Goal: Transaction & Acquisition: Book appointment/travel/reservation

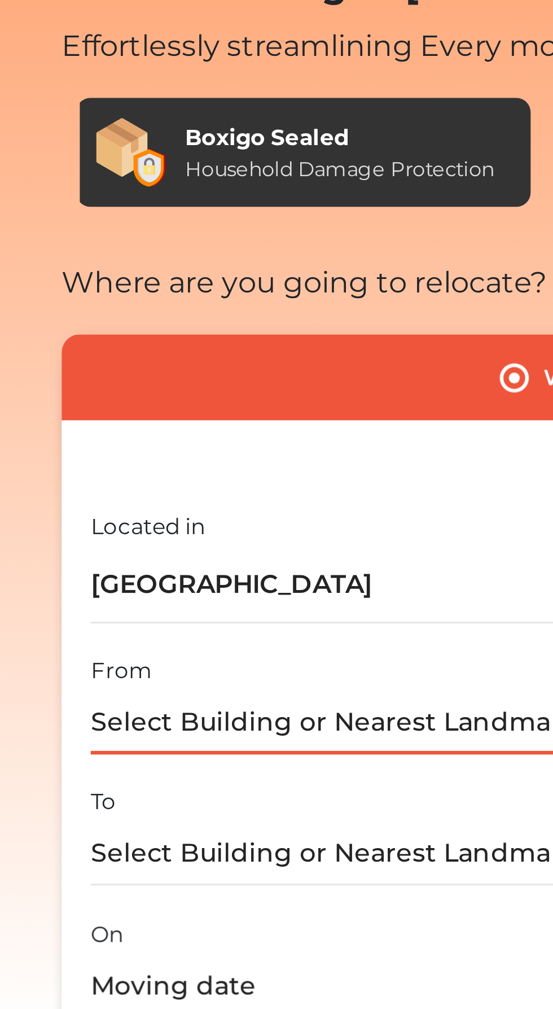
click at [127, 326] on input "text" at bounding box center [294, 327] width 371 height 20
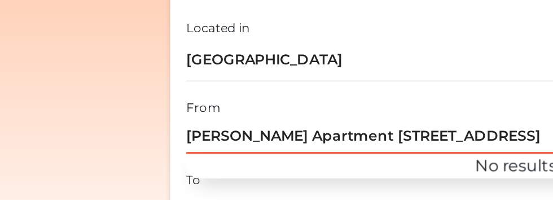
scroll to position [191, 0]
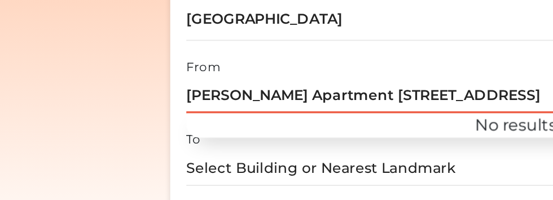
click at [186, 133] on input "[PERSON_NAME] Apartment [STREET_ADDRESS]" at bounding box center [294, 136] width 371 height 20
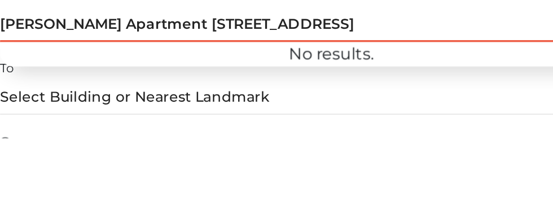
click at [203, 137] on input "[PERSON_NAME] Apartment [STREET_ADDRESS]" at bounding box center [294, 136] width 371 height 20
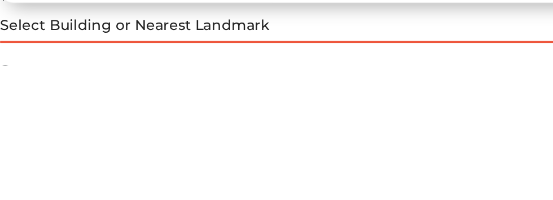
click at [187, 179] on input "text" at bounding box center [294, 177] width 371 height 20
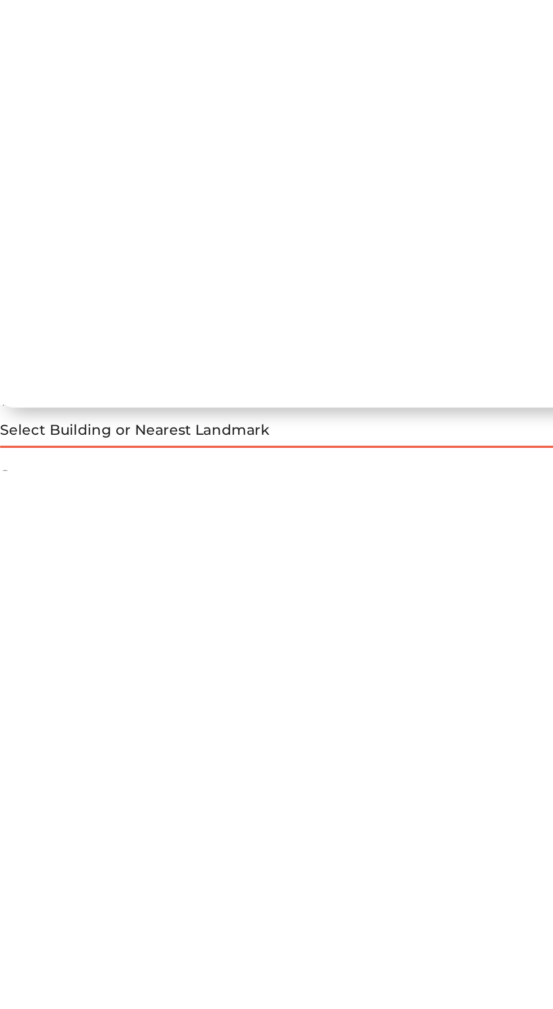
scroll to position [0, 0]
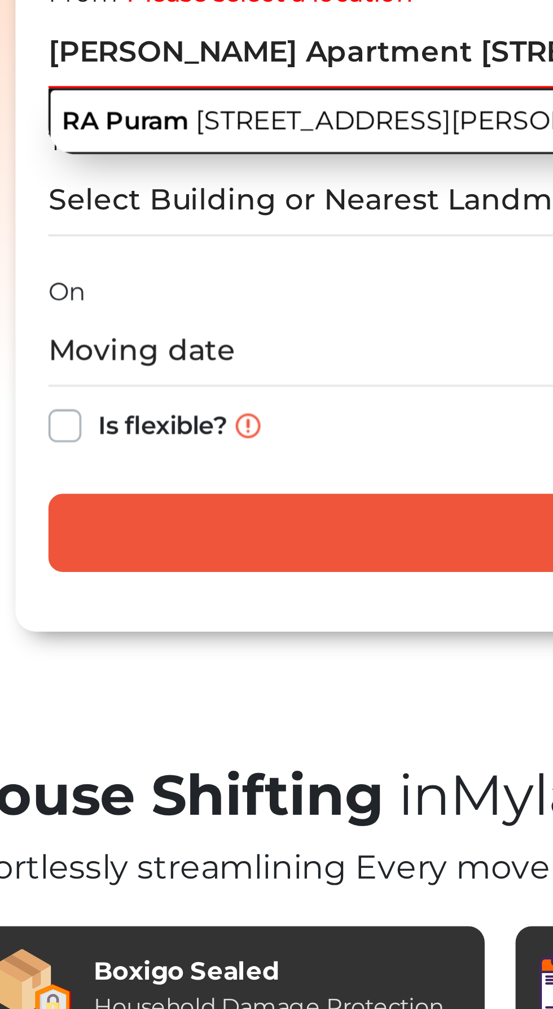
click at [214, 344] on span "[STREET_ADDRESS][PERSON_NAME][DATE]" at bounding box center [227, 345] width 154 height 8
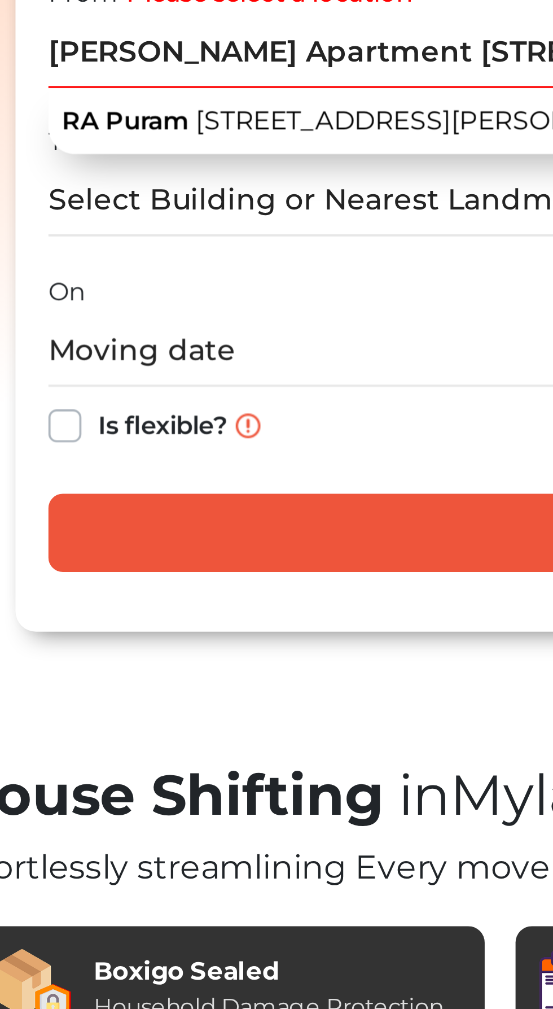
type input "RA Puram, [STREET_ADDRESS][PERSON_NAME][DATE]"
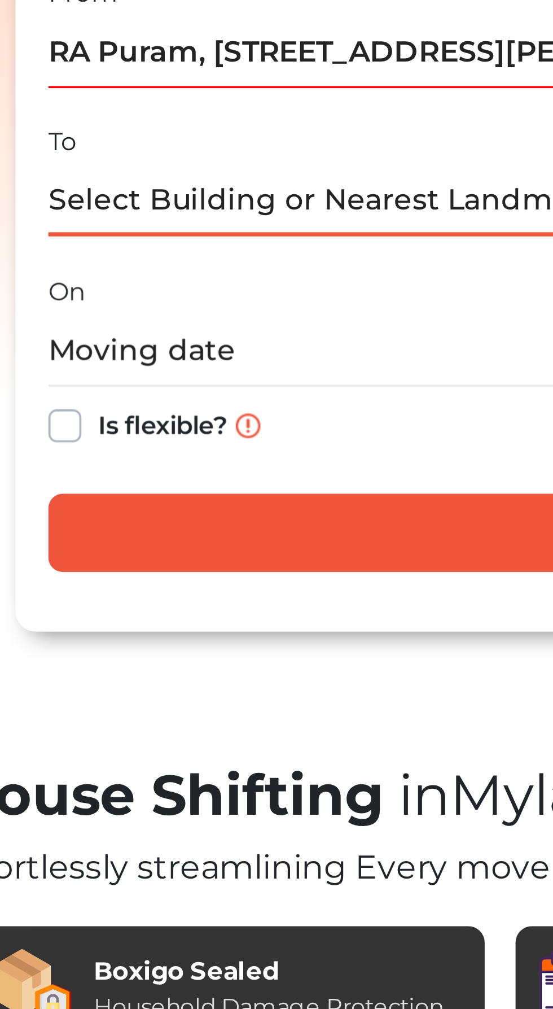
click at [122, 363] on input "text" at bounding box center [294, 368] width 371 height 20
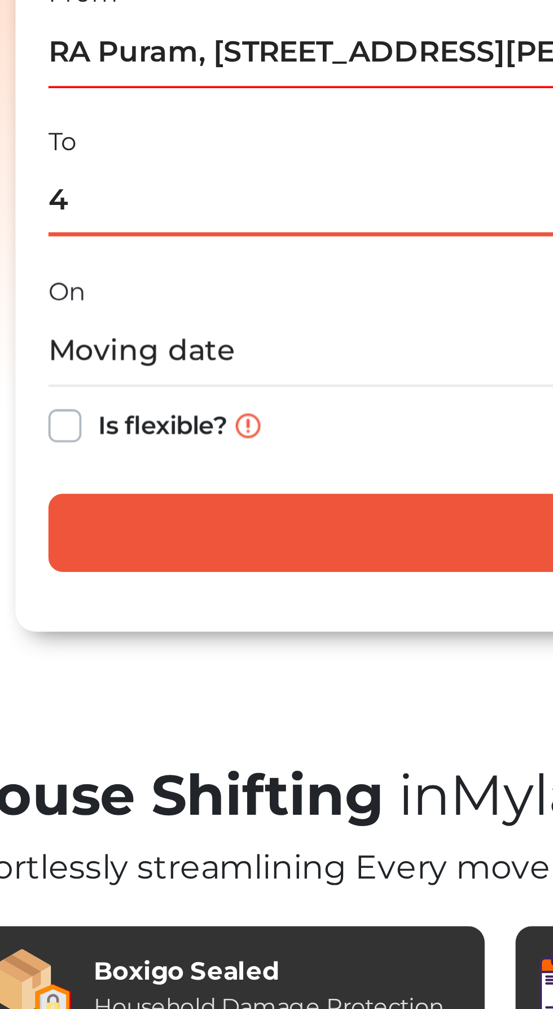
type input "40"
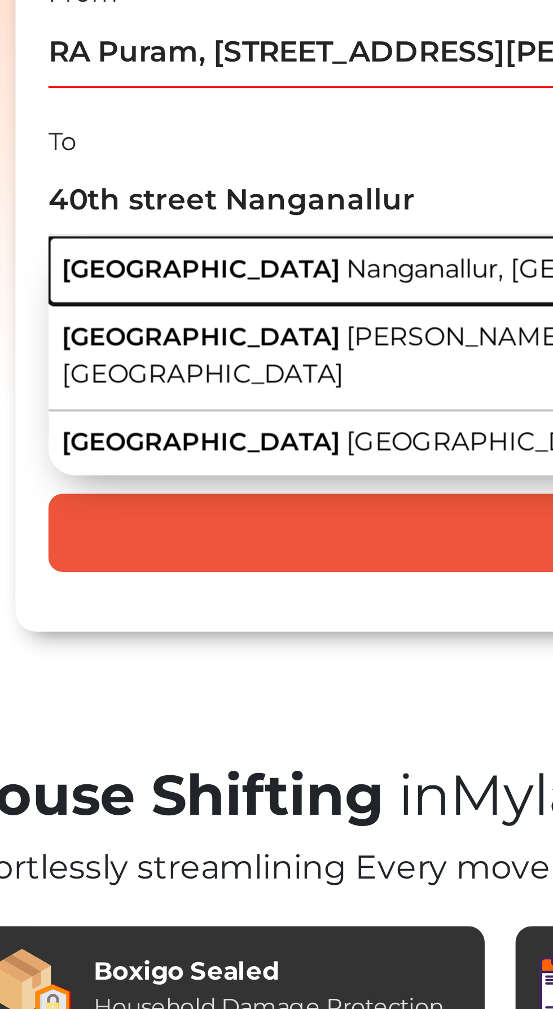
click at [211, 386] on span "Nanganallur, [GEOGRAPHIC_DATA], [GEOGRAPHIC_DATA]" at bounding box center [292, 386] width 203 height 8
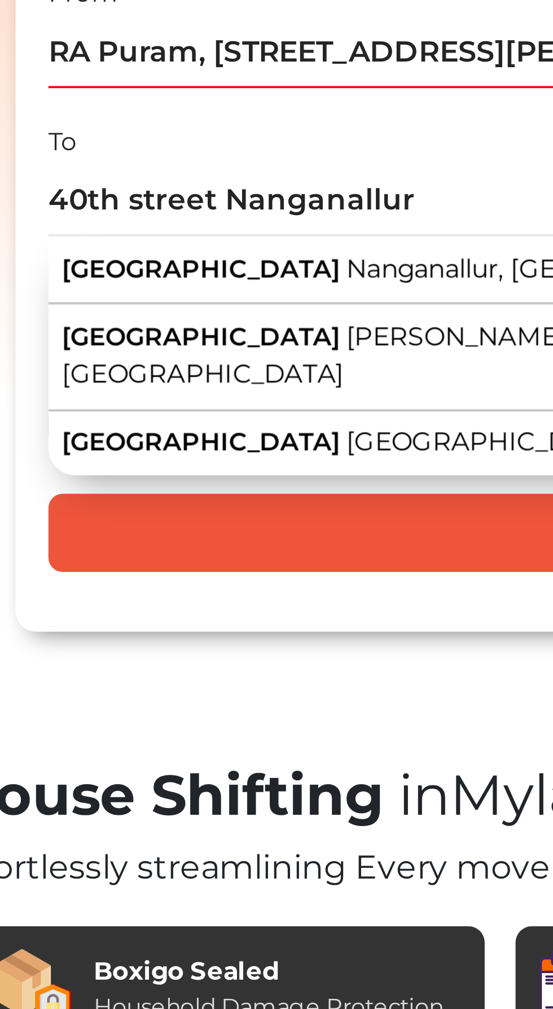
type input "[GEOGRAPHIC_DATA], [GEOGRAPHIC_DATA], [GEOGRAPHIC_DATA]"
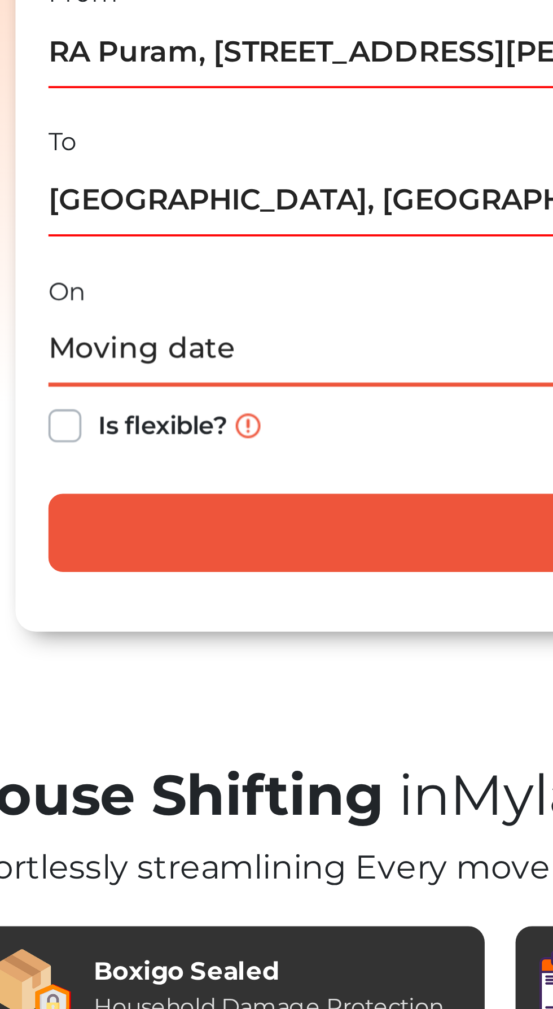
click at [183, 406] on input "text" at bounding box center [294, 409] width 371 height 20
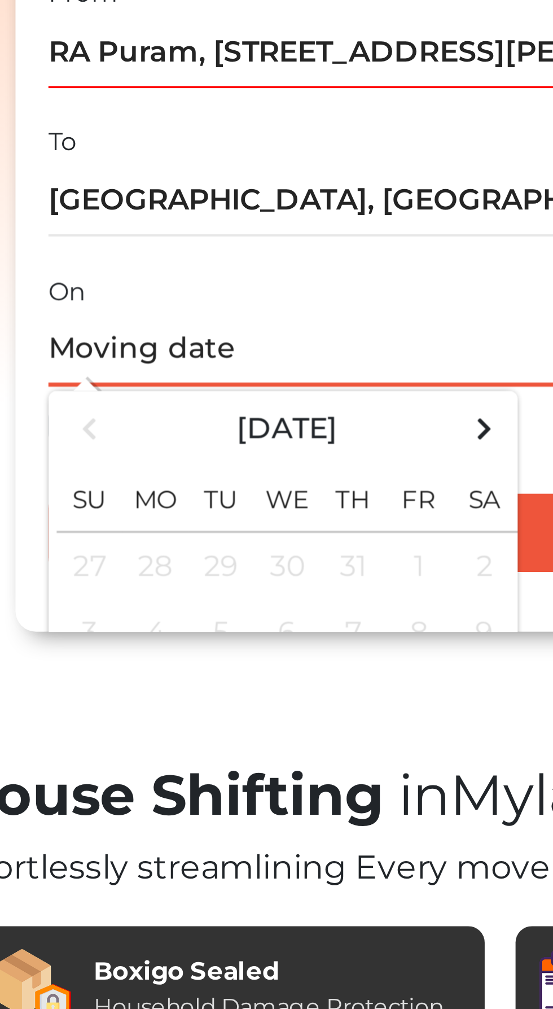
click at [228, 429] on span at bounding box center [228, 430] width 15 height 15
click at [195, 467] on td "4" at bounding box center [192, 467] width 18 height 19
type input "[DATE] 12:00 AM"
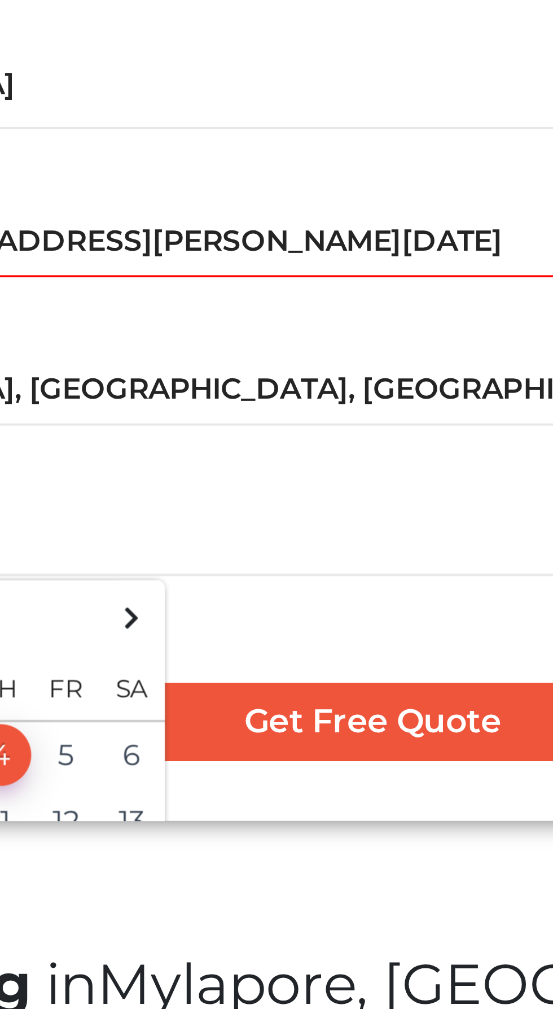
click at [297, 394] on div "On [DATE] 12:00 AM [DATE] Su Mo Tu We Th Fr Sa 31 1 2 3 4 5 6 7 8 9 10 11 12 13…" at bounding box center [294, 412] width 371 height 55
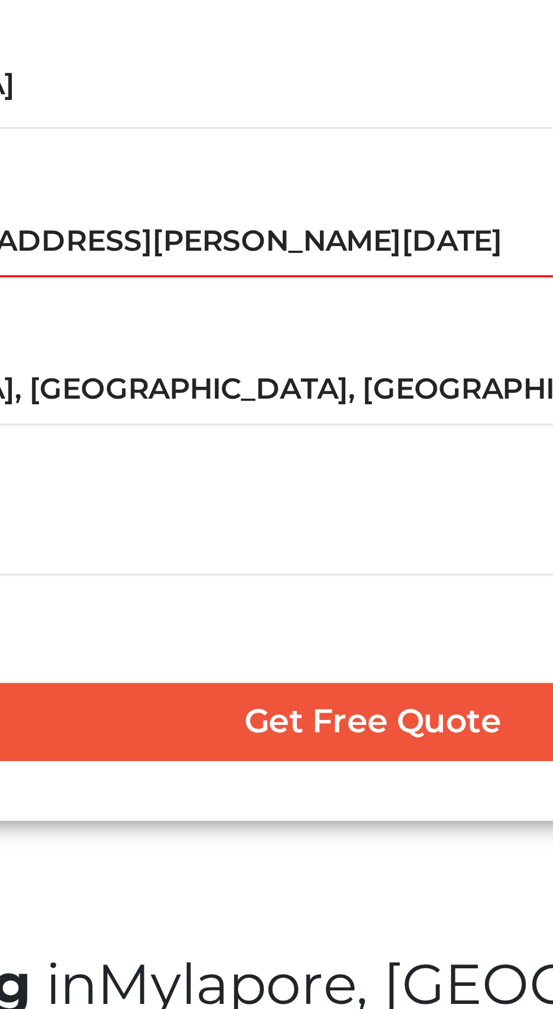
click at [301, 493] on div "House Shifting in [GEOGRAPHIC_DATA], [GEOGRAPHIC_DATA] Effortlessly streamlinin…" at bounding box center [294, 288] width 389 height 413
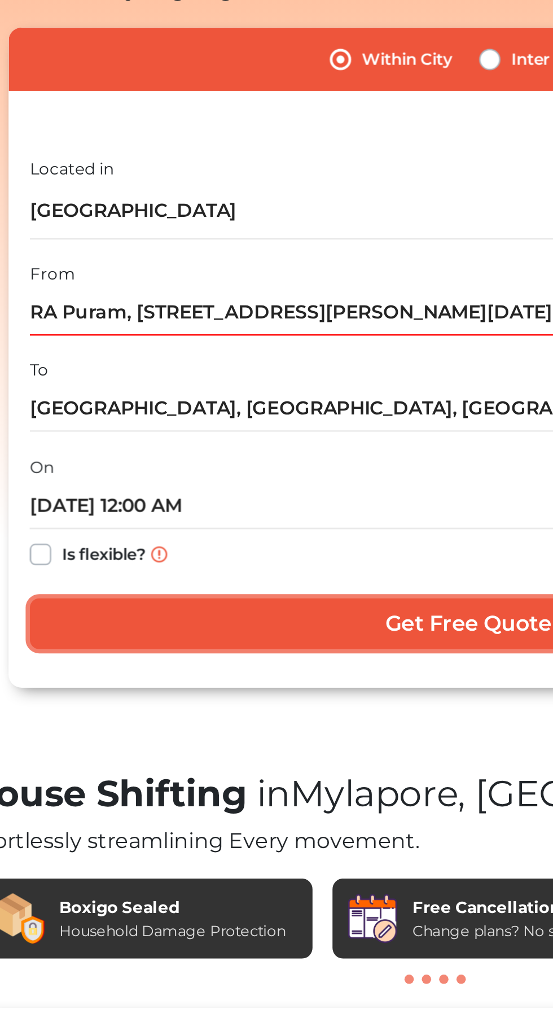
click at [298, 460] on input "Get Free Quote" at bounding box center [294, 458] width 371 height 21
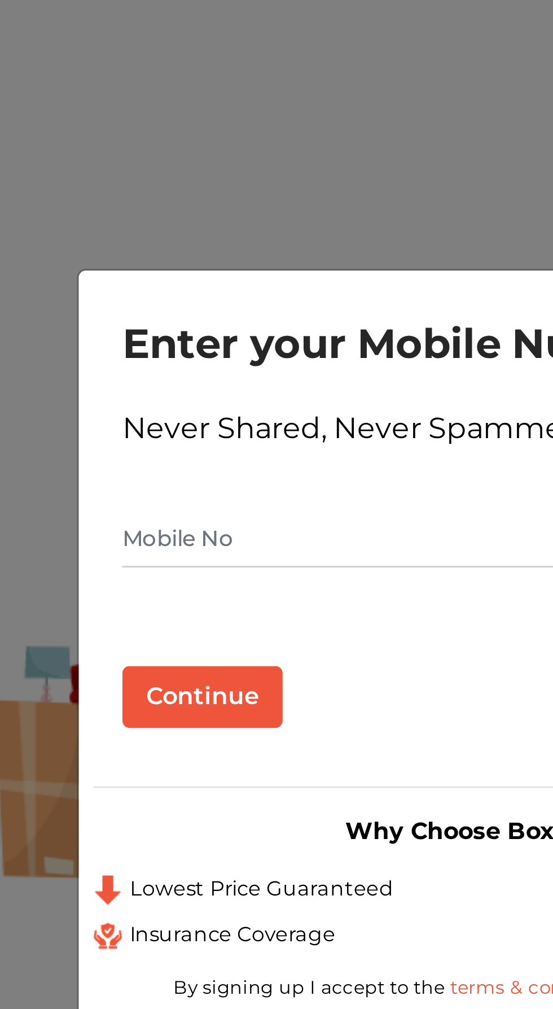
click at [163, 478] on input "text" at bounding box center [277, 472] width 254 height 18
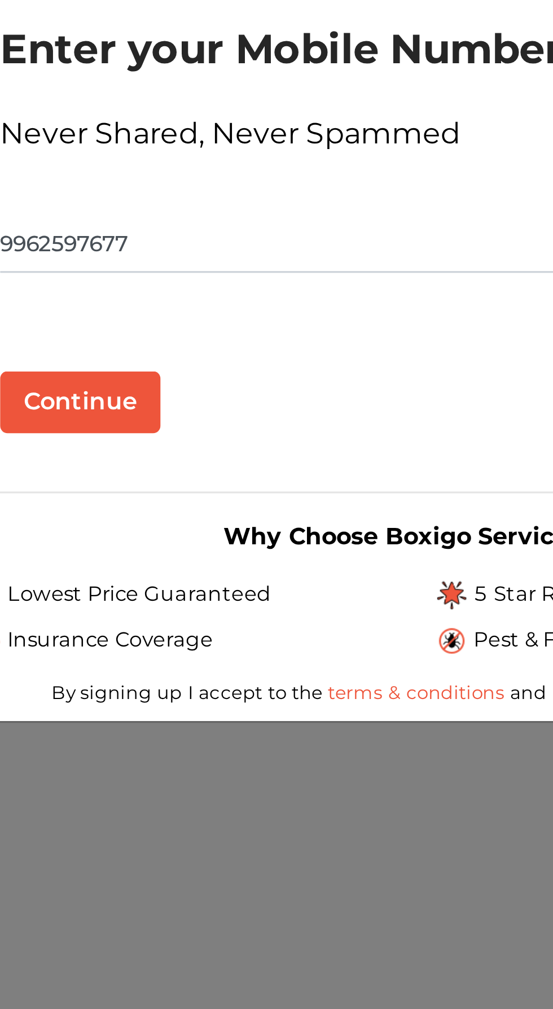
type input "9962597677"
click at [181, 529] on button "Continue" at bounding box center [175, 520] width 50 height 19
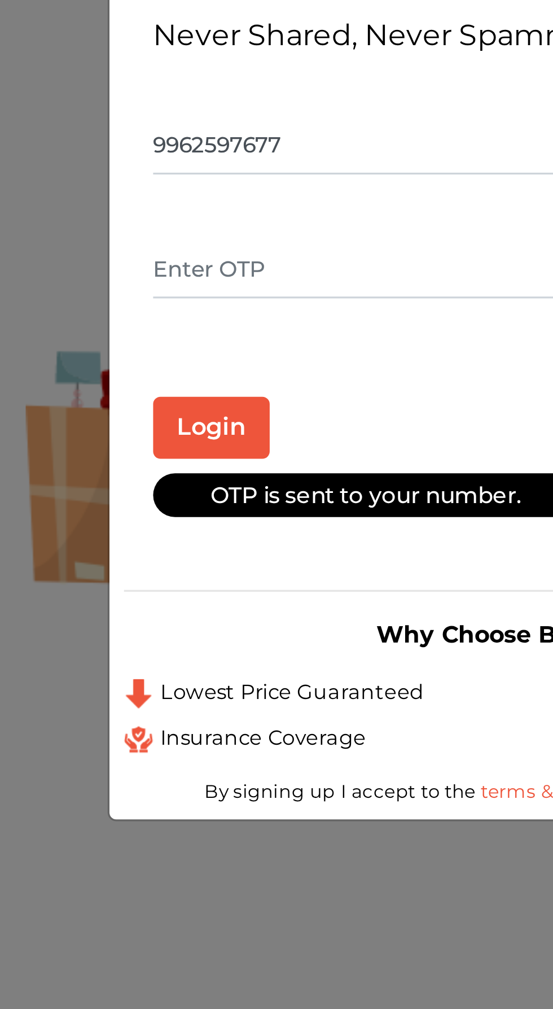
click at [185, 486] on input "text" at bounding box center [248, 480] width 196 height 18
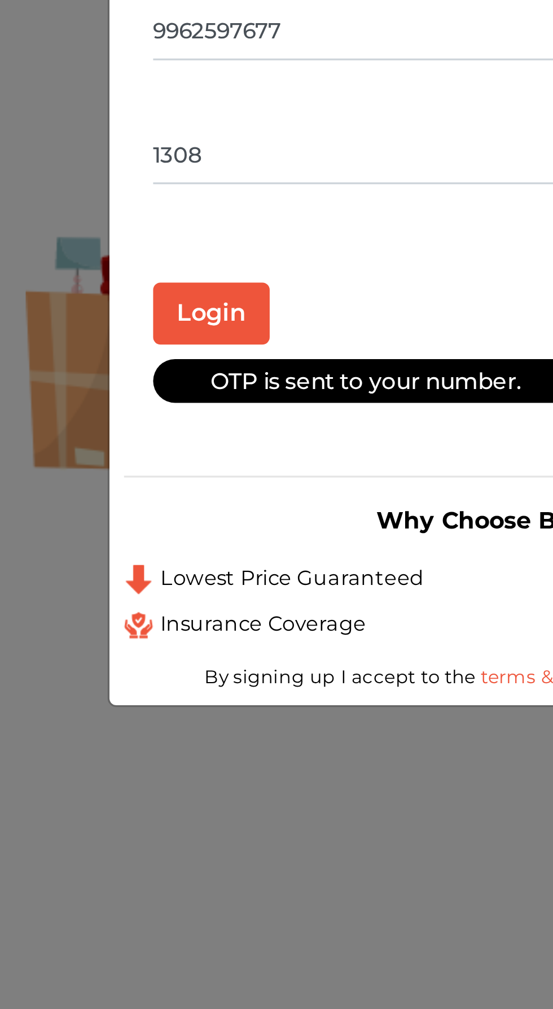
type input "1308"
click at [177, 532] on button "Login" at bounding box center [168, 528] width 36 height 19
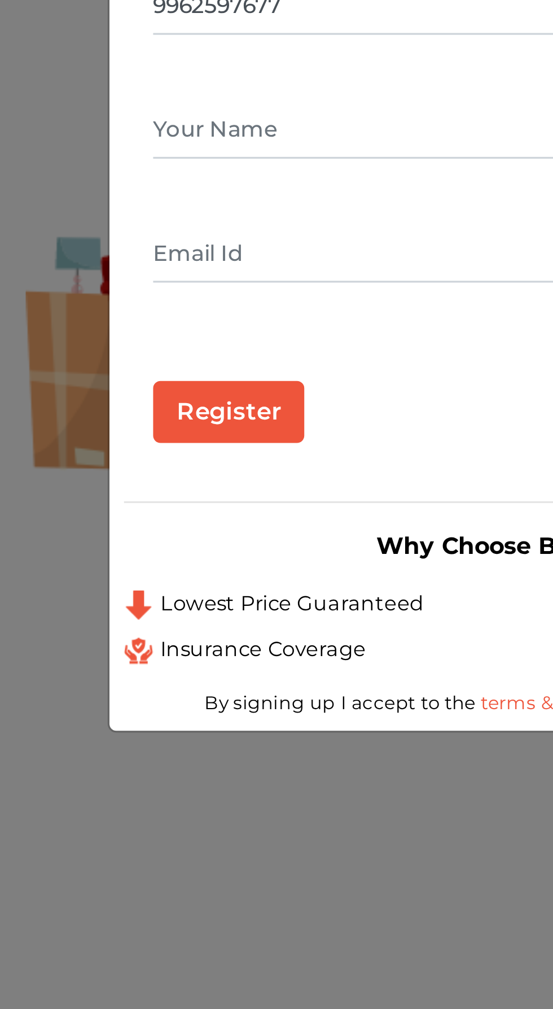
click at [181, 479] on input "text" at bounding box center [277, 472] width 254 height 18
type input "Rajan Gopalkrishnan"
click at [172, 516] on input "text" at bounding box center [277, 510] width 254 height 18
type input "rajang_22@yahoo.co.in"
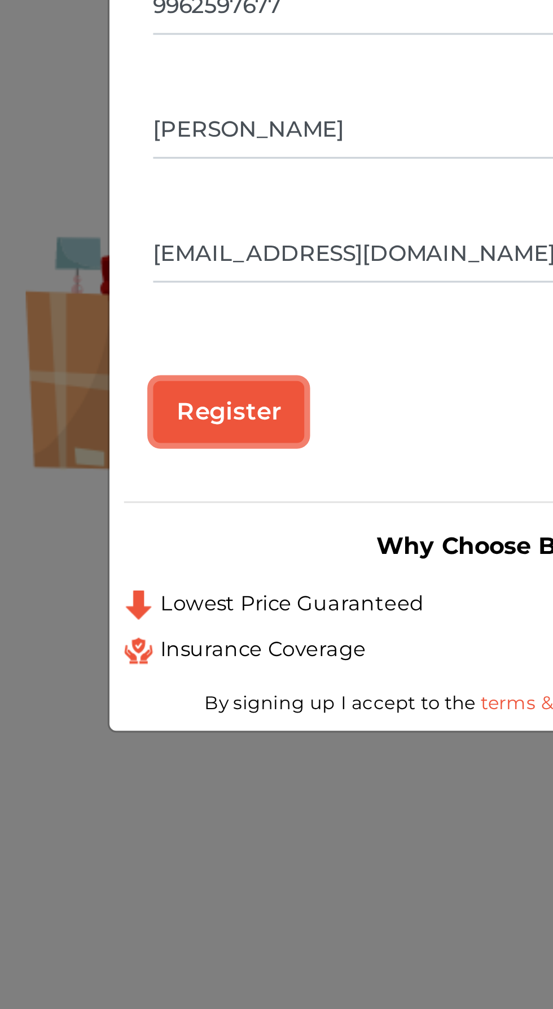
click at [182, 563] on input "Register" at bounding box center [173, 559] width 47 height 19
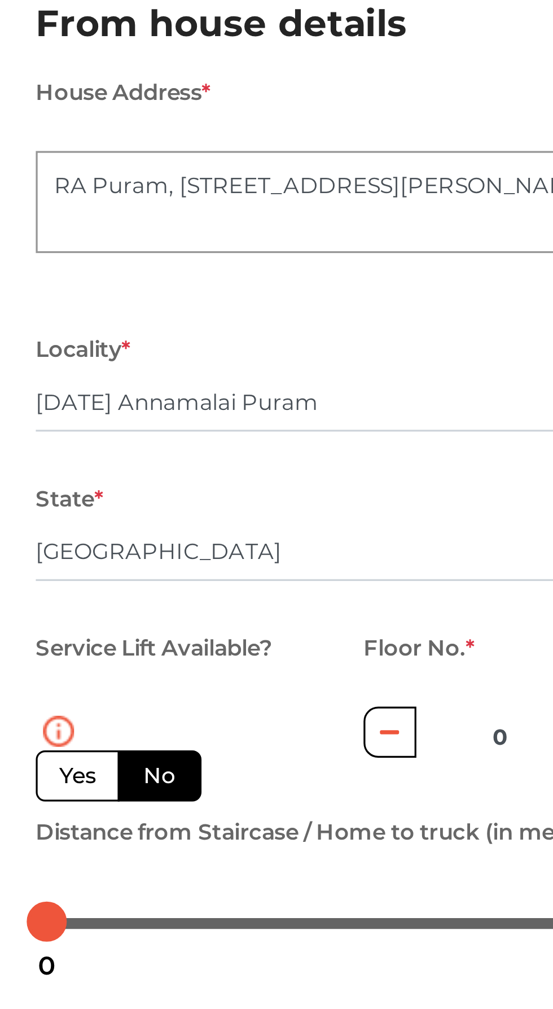
click at [94, 395] on label "Yes" at bounding box center [95, 393] width 26 height 16
click at [94, 395] on input "Yes" at bounding box center [92, 391] width 7 height 7
radio input "true"
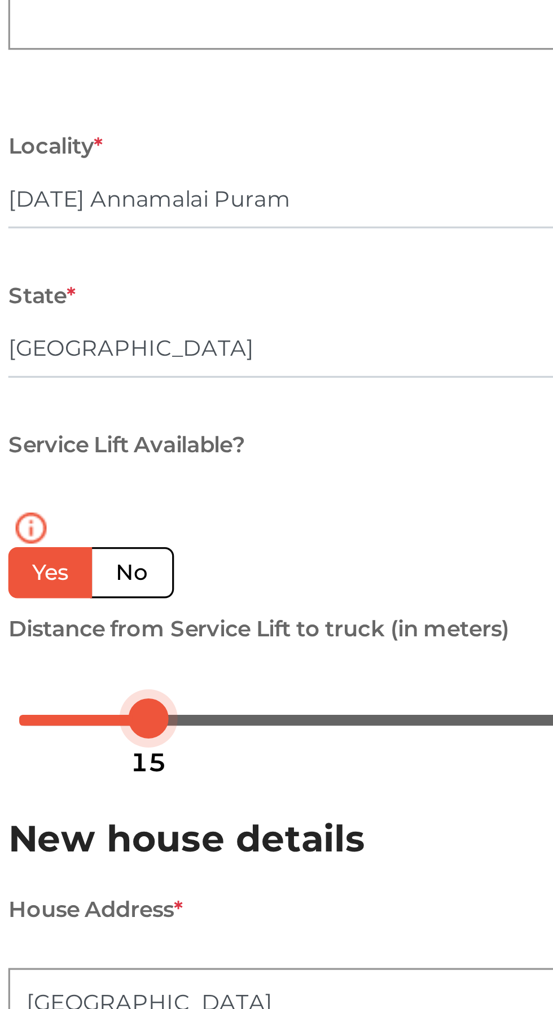
click at [119, 438] on div at bounding box center [125, 438] width 12 height 12
click at [108, 437] on div at bounding box center [114, 438] width 12 height 12
click at [115, 440] on div at bounding box center [109, 438] width 12 height 12
click at [120, 439] on div at bounding box center [119, 438] width 12 height 12
click at [114, 438] on div at bounding box center [119, 438] width 12 height 12
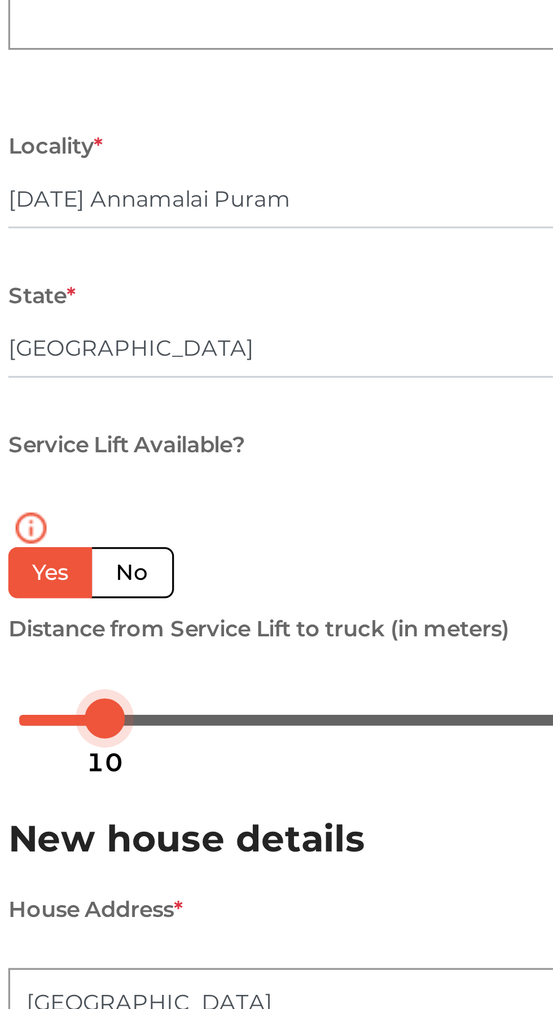
click at [113, 445] on div "10" at bounding box center [112, 451] width 20 height 19
click at [203, 459] on div "New house details House Address * 40th Street Locality * Nanganallur City * Che…" at bounding box center [276, 610] width 406 height 314
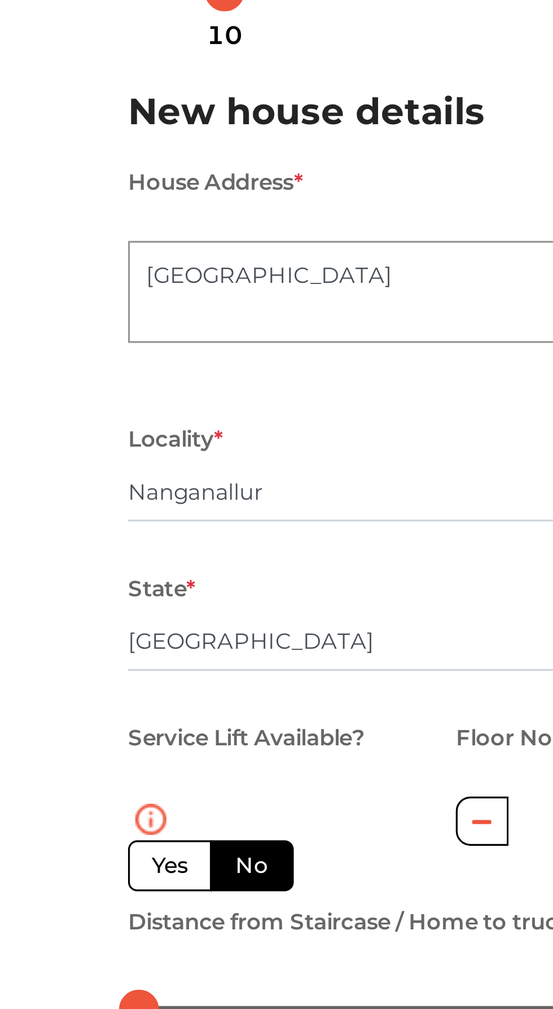
click at [99, 713] on label "Yes" at bounding box center [95, 710] width 26 height 16
click at [97, 712] on input "Yes" at bounding box center [92, 707] width 7 height 7
radio input "false"
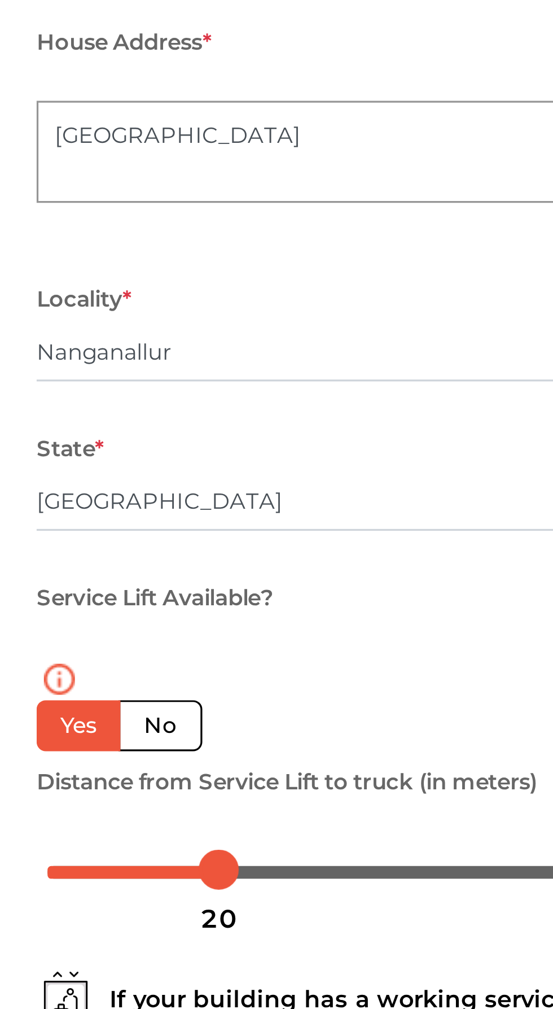
click at [190, 689] on div "Service Lift Available? Yes No Floor No. * 0 Distance from Service Lift to truc…" at bounding box center [276, 713] width 406 height 100
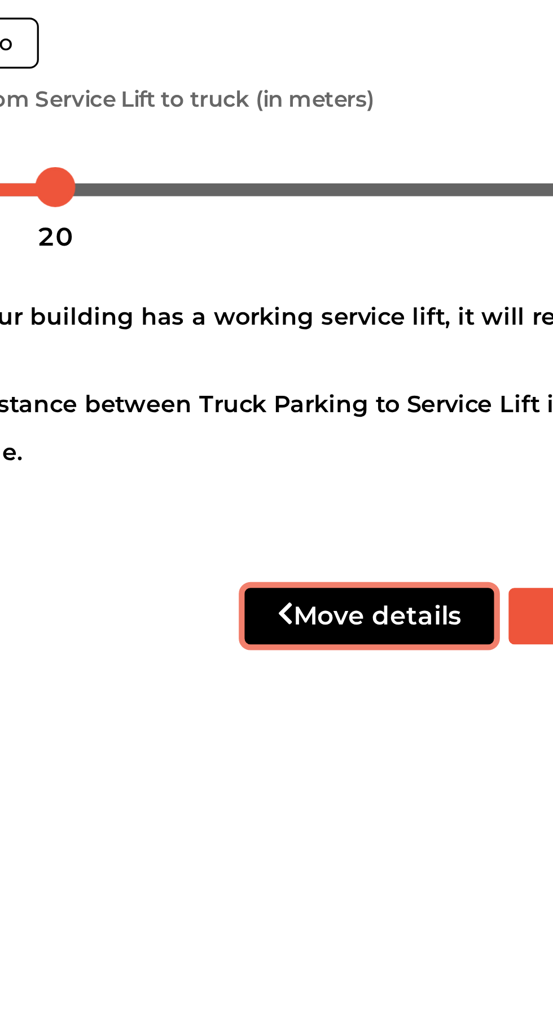
click at [230, 888] on button "Move details" at bounding box center [235, 886] width 77 height 17
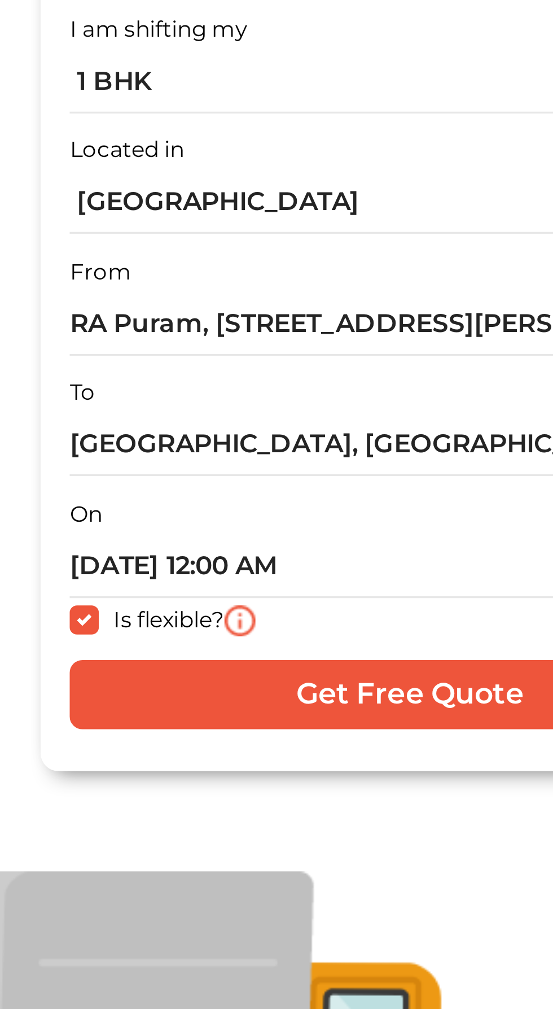
scroll to position [17, 0]
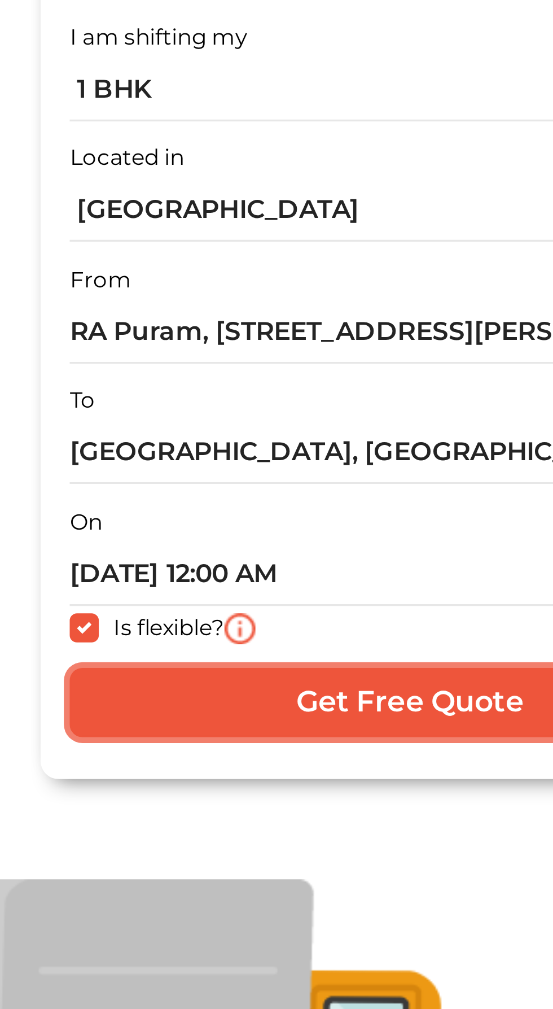
click at [409, 357] on input "Get Free Quote" at bounding box center [408, 356] width 211 height 21
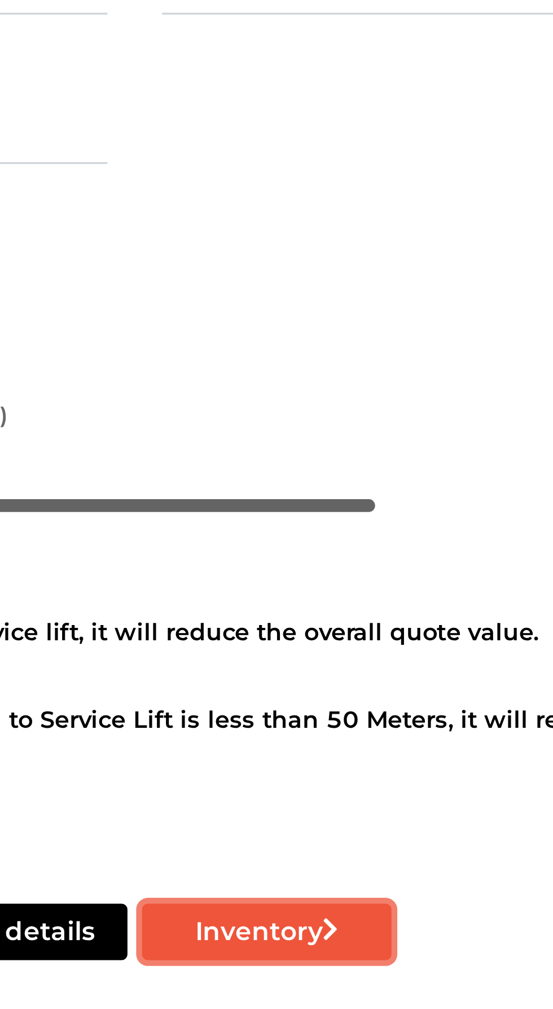
click at [322, 887] on button "Inventory" at bounding box center [317, 886] width 77 height 17
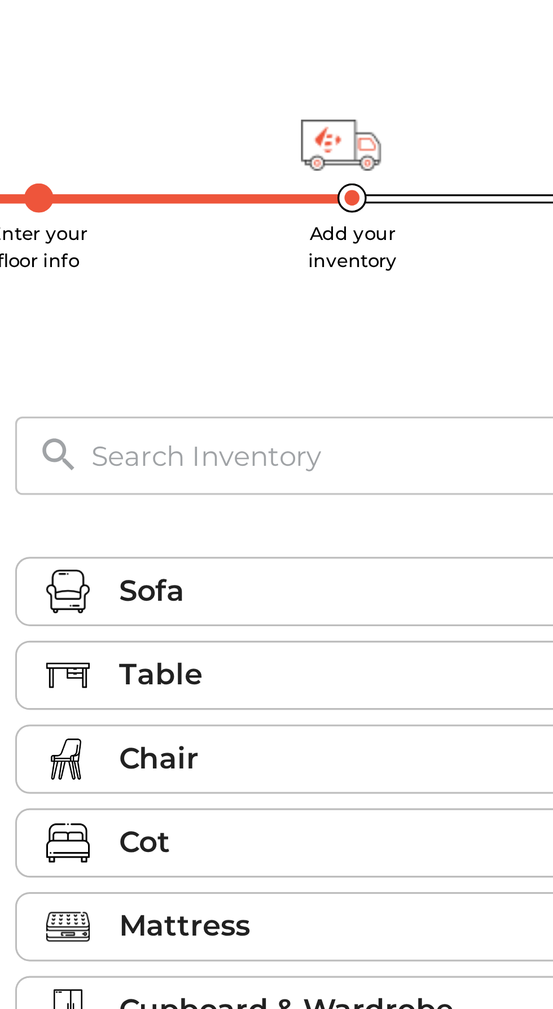
click at [318, 200] on li "Sofa" at bounding box center [342, 209] width 243 height 20
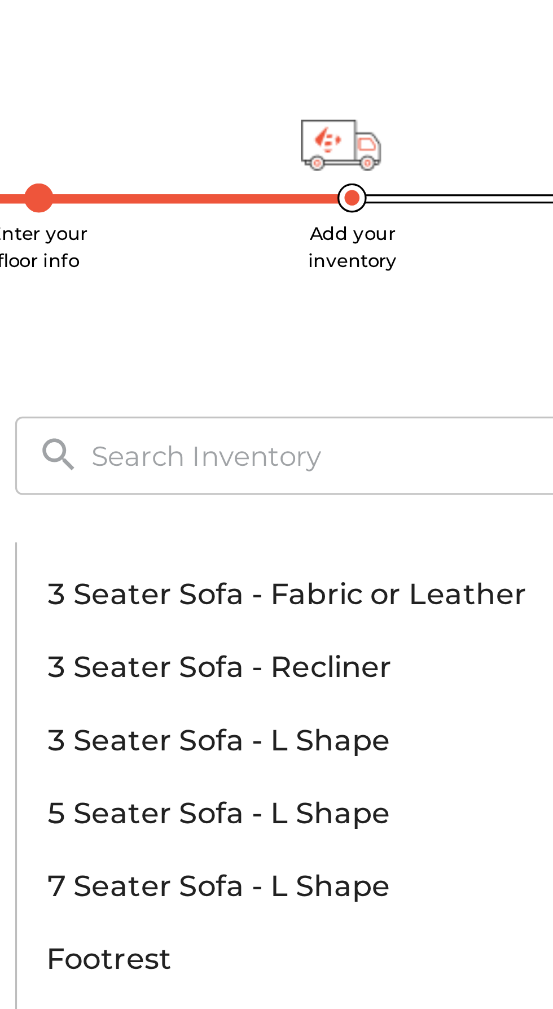
scroll to position [191, 0]
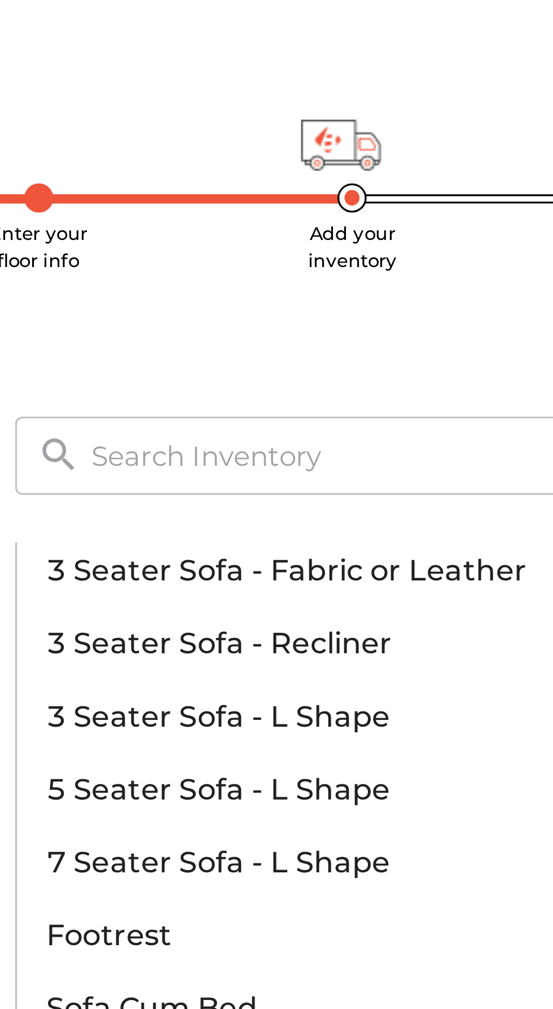
click at [319, 269] on p "5 Seater Sofa - L Shape" at bounding box center [324, 271] width 189 height 14
click at [257, 264] on p "5 Seater Sofa - L Shape" at bounding box center [324, 271] width 189 height 14
click at [243, 269] on p "5 Seater Sofa - L Shape" at bounding box center [324, 271] width 189 height 14
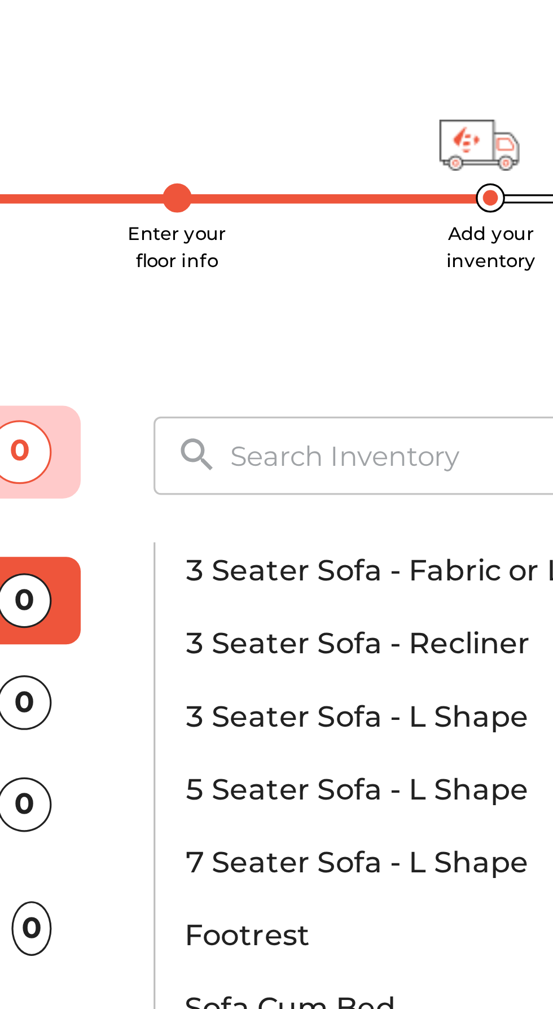
click at [239, 268] on p "5 Seater Sofa - L Shape" at bounding box center [324, 271] width 189 height 14
click at [282, 271] on p "5 Seater Sofa - L Shape" at bounding box center [324, 271] width 189 height 14
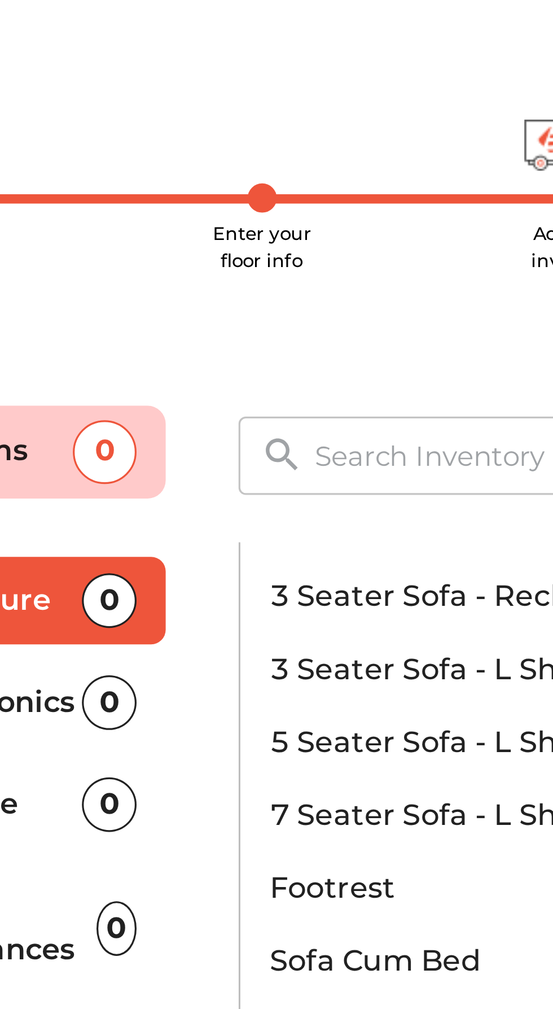
scroll to position [205, 0]
click at [240, 251] on p "5 Seater Sofa - L Shape" at bounding box center [324, 256] width 189 height 14
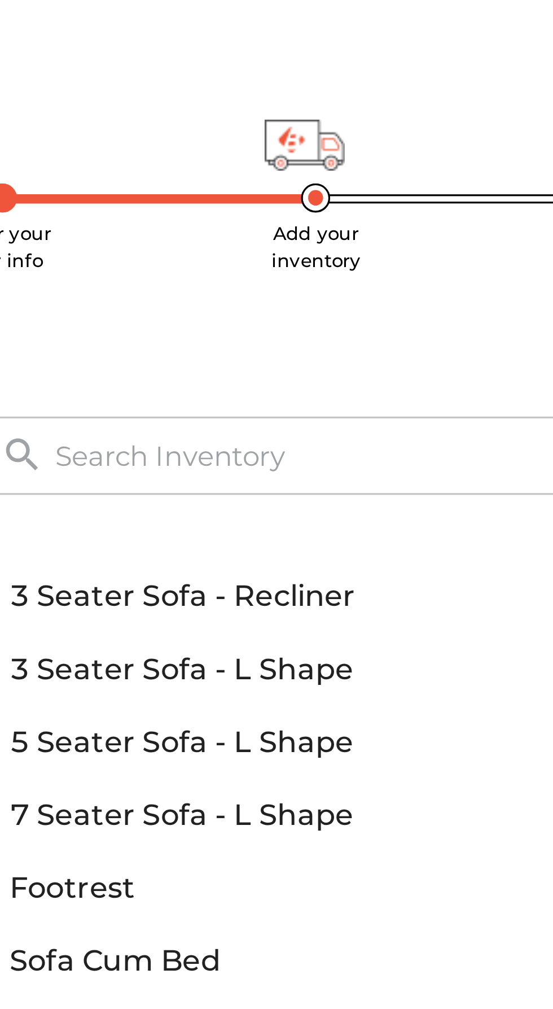
click at [320, 257] on p "5 Seater Sofa - L Shape" at bounding box center [324, 256] width 189 height 14
click at [337, 258] on p "5 Seater Sofa - L Shape" at bounding box center [324, 256] width 189 height 14
click at [340, 260] on p "5 Seater Sofa - L Shape" at bounding box center [324, 256] width 189 height 14
click at [287, 165] on input "text" at bounding box center [329, 167] width 182 height 24
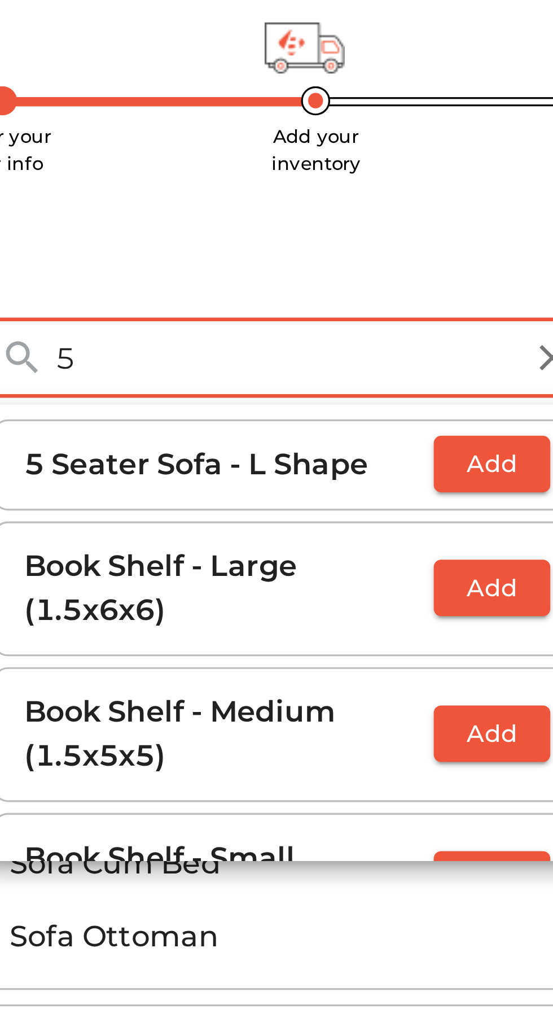
type input "5"
click at [380, 204] on span "Add" at bounding box center [379, 199] width 25 height 13
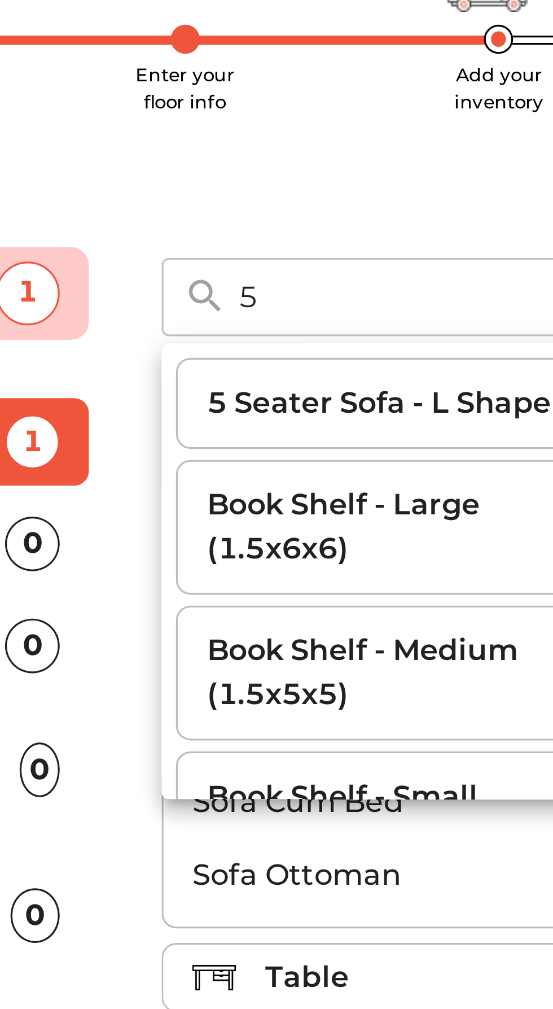
click at [205, 291] on div "Furniture 1 Electronics 0 Vehicle 0 Other Appliances 0 Carton Boxes 0 Custom It…" at bounding box center [142, 313] width 134 height 262
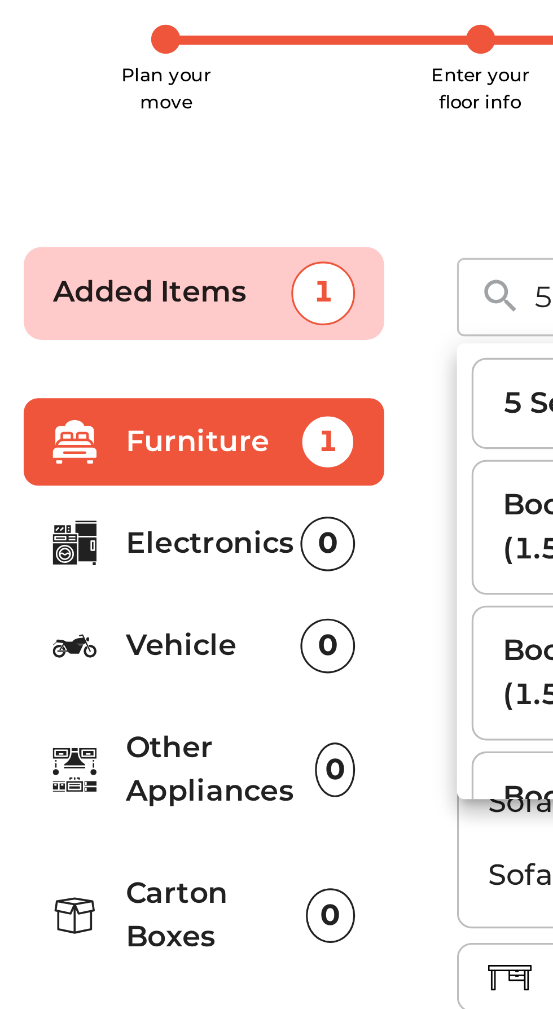
click at [183, 244] on div "0" at bounding box center [180, 243] width 17 height 17
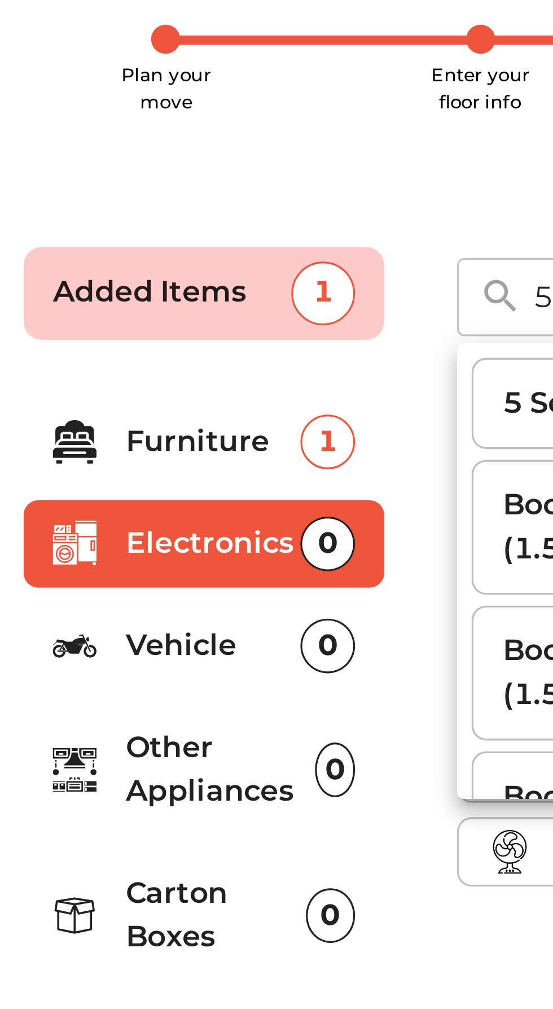
scroll to position [0, 0]
click at [152, 244] on p "Electronics" at bounding box center [145, 243] width 54 height 14
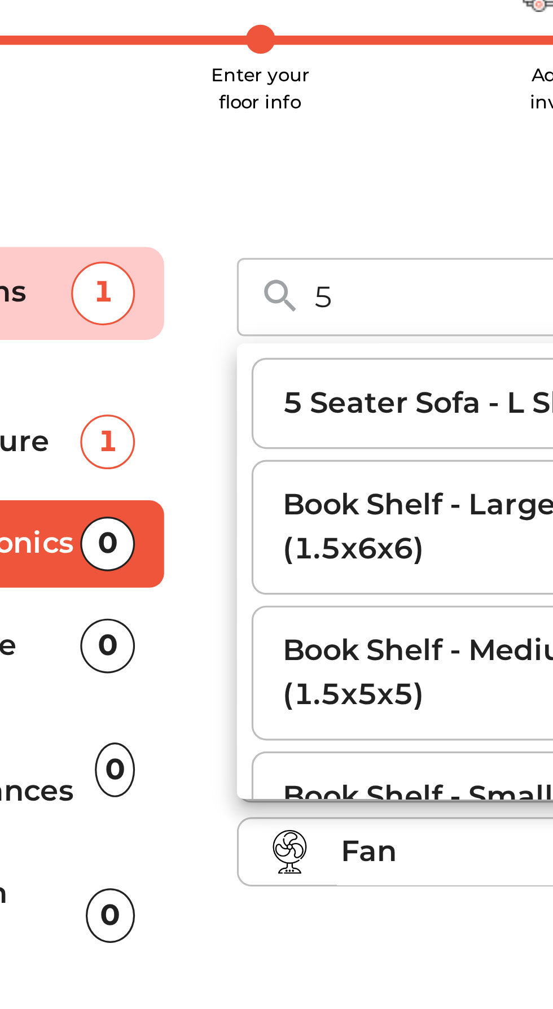
click at [274, 340] on div "Fan" at bounding box center [345, 339] width 185 height 14
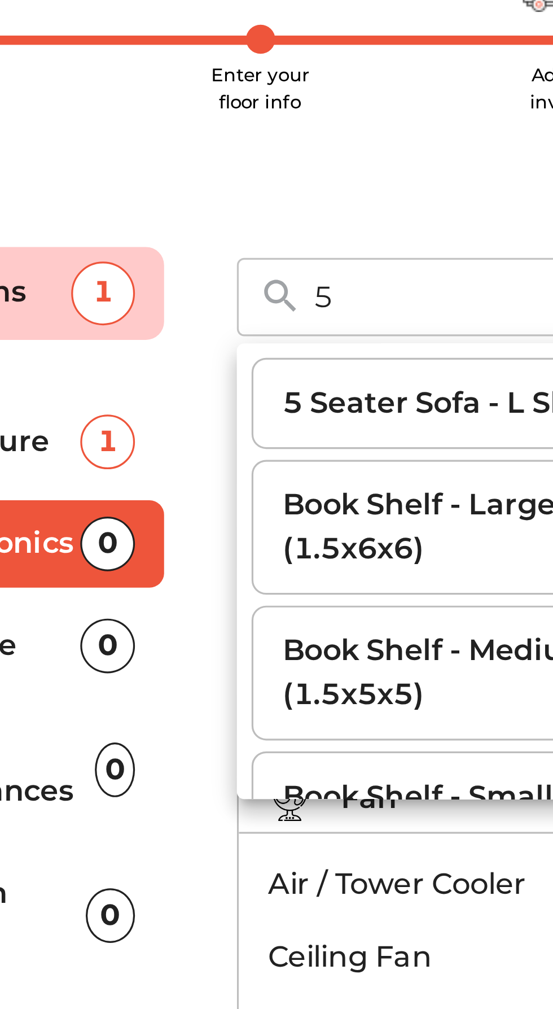
scroll to position [17, 0]
click at [261, 370] on p "Ceiling Fan" at bounding box center [324, 371] width 189 height 14
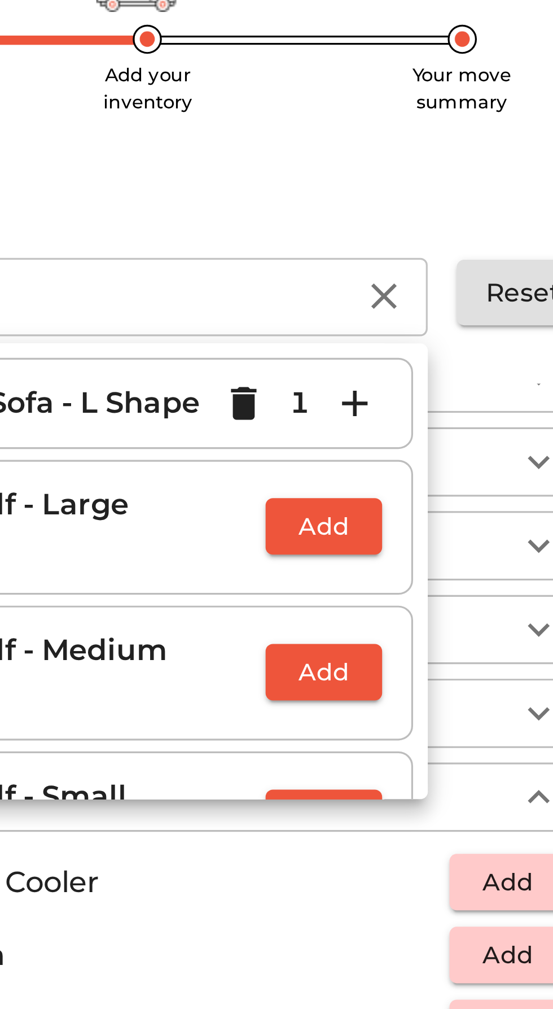
click at [440, 370] on span "Add" at bounding box center [436, 370] width 25 height 13
click at [400, 166] on icon "button" at bounding box center [399, 167] width 14 height 14
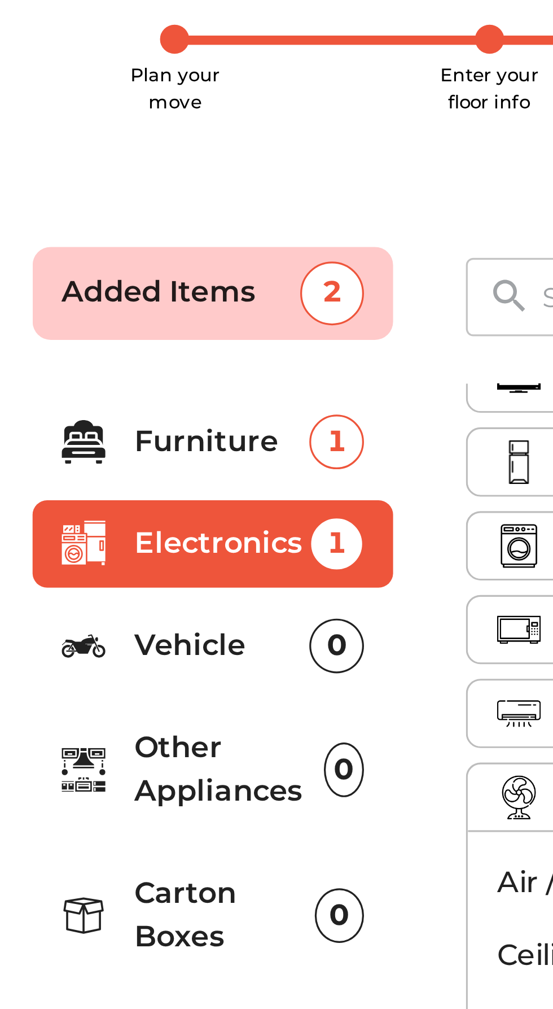
click at [185, 312] on div "0" at bounding box center [183, 313] width 12 height 17
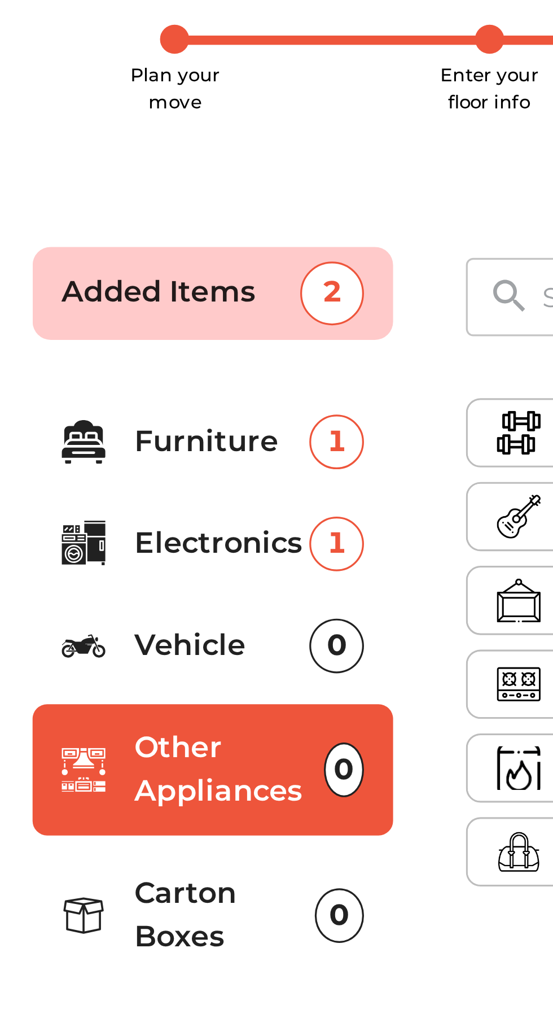
scroll to position [0, 0]
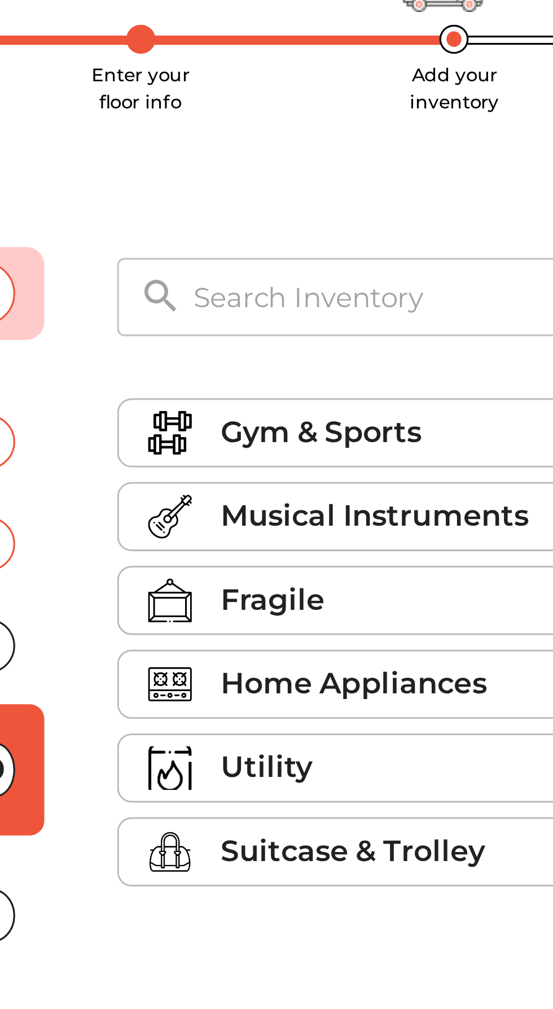
click at [295, 286] on p "Home Appliances" at bounding box center [294, 287] width 82 height 14
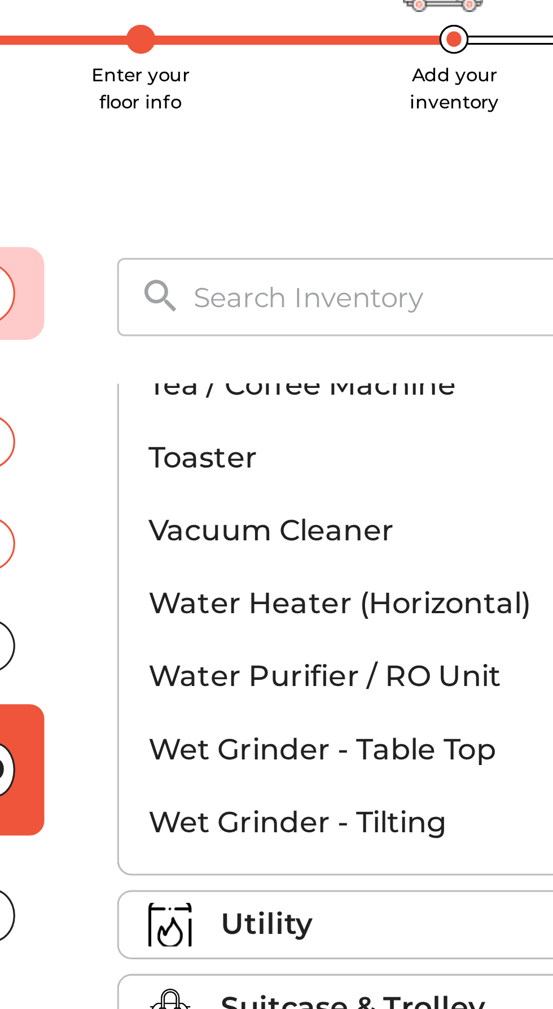
scroll to position [783, 0]
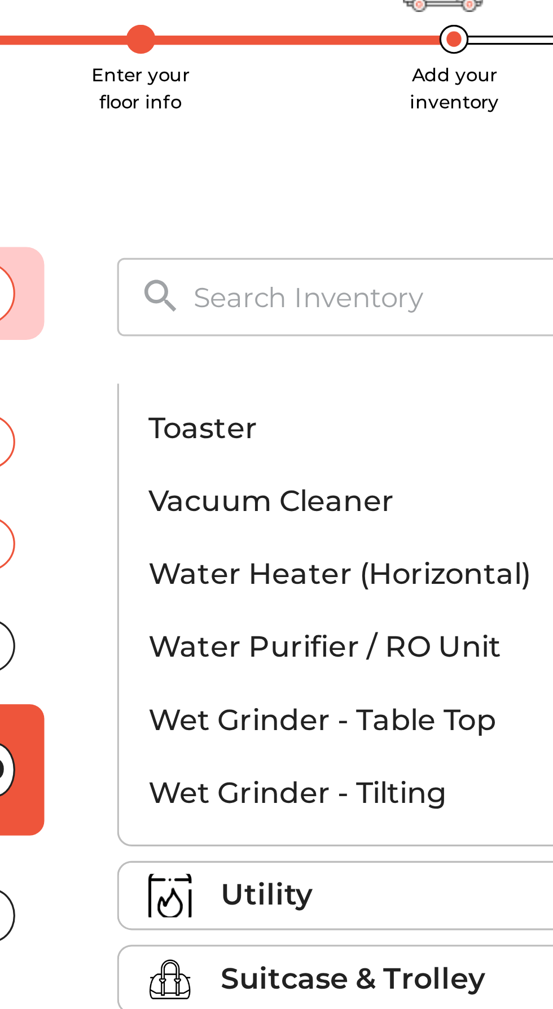
click at [282, 353] on div "Utility" at bounding box center [345, 352] width 185 height 14
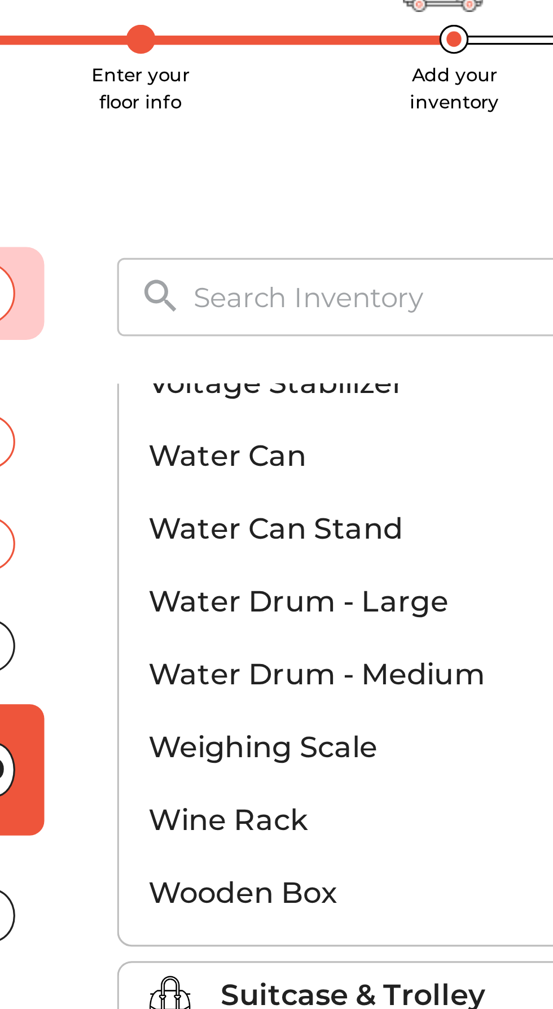
scroll to position [851, 0]
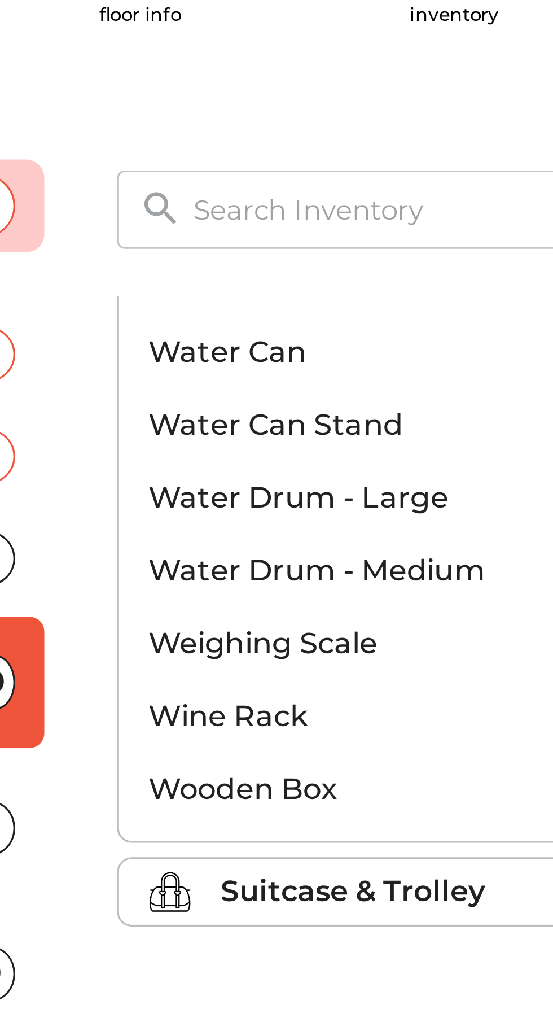
click at [295, 375] on p "Suitcase & Trolley" at bounding box center [294, 378] width 82 height 14
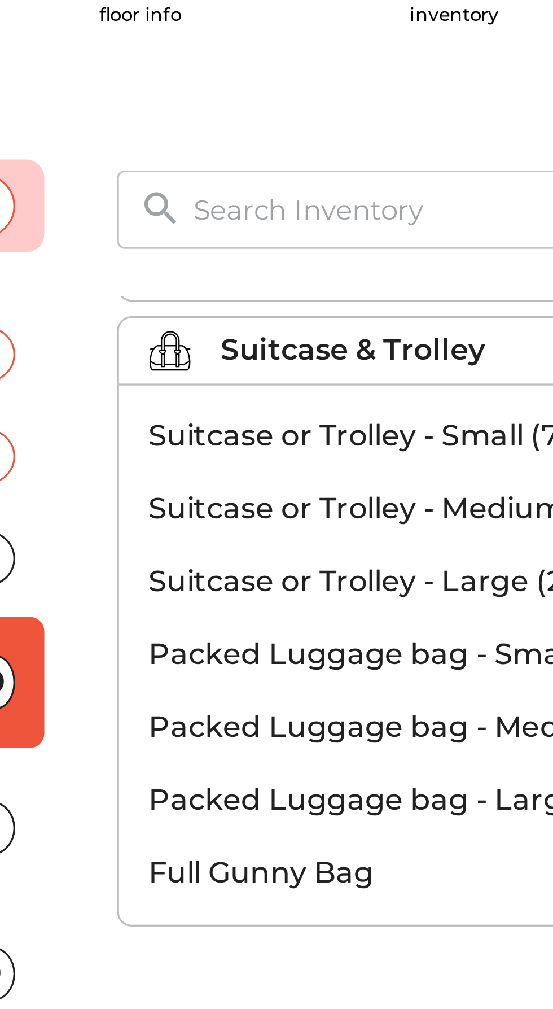
scroll to position [128, 0]
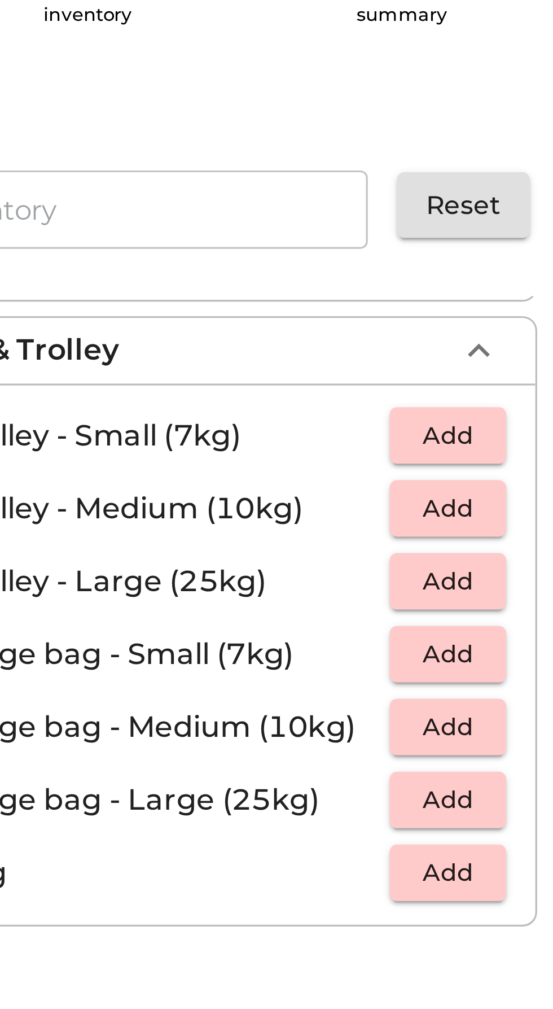
click at [442, 260] on span "Add" at bounding box center [436, 259] width 25 height 13
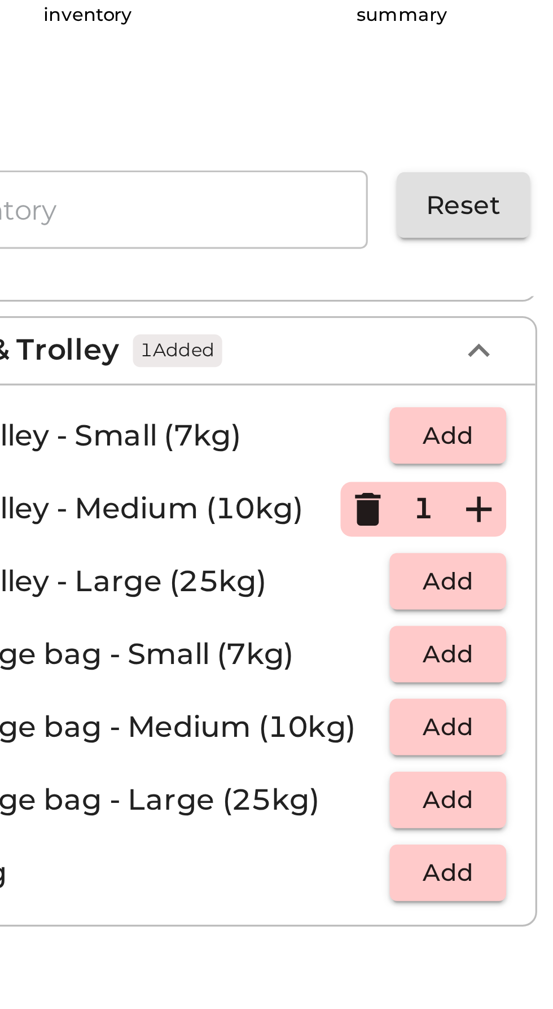
click at [449, 278] on span "Add" at bounding box center [436, 281] width 25 height 13
click at [453, 283] on button "button" at bounding box center [446, 282] width 17 height 17
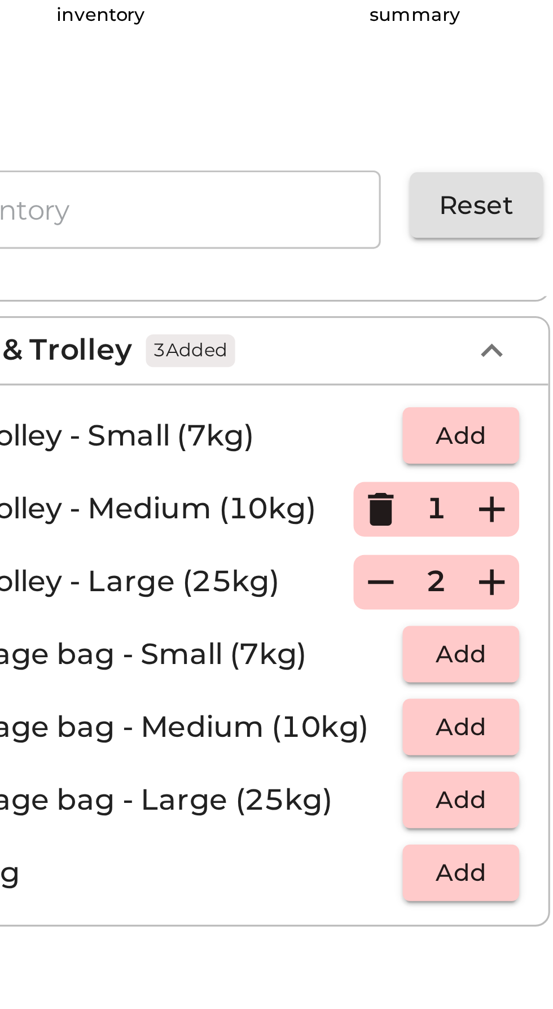
click at [445, 325] on span "Add" at bounding box center [436, 327] width 25 height 13
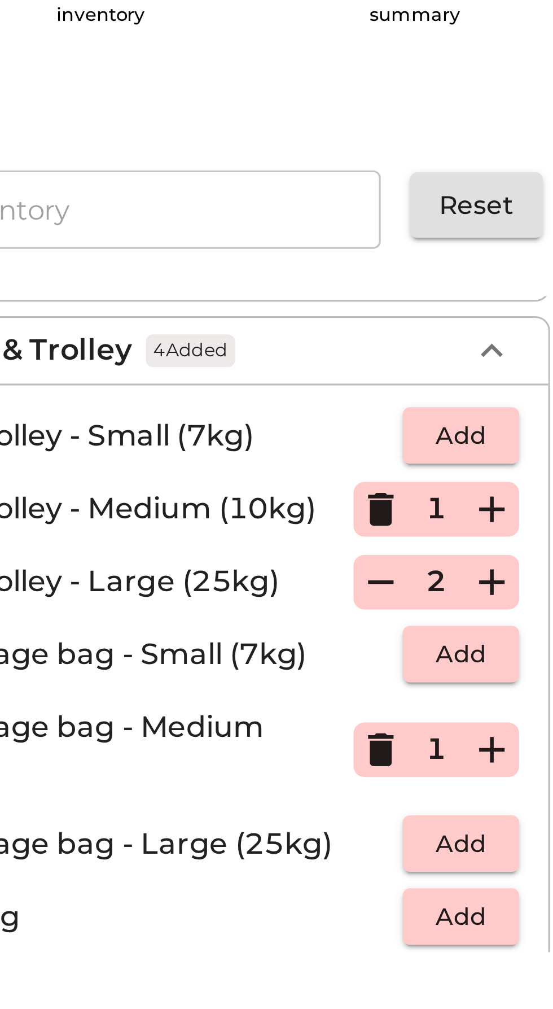
click at [451, 330] on icon "button" at bounding box center [447, 334] width 14 height 14
click at [401, 411] on div "Gym & Sports Musical Instruments Fragile Home Appliances Utility Suitcase & Tro…" at bounding box center [343, 313] width 269 height 262
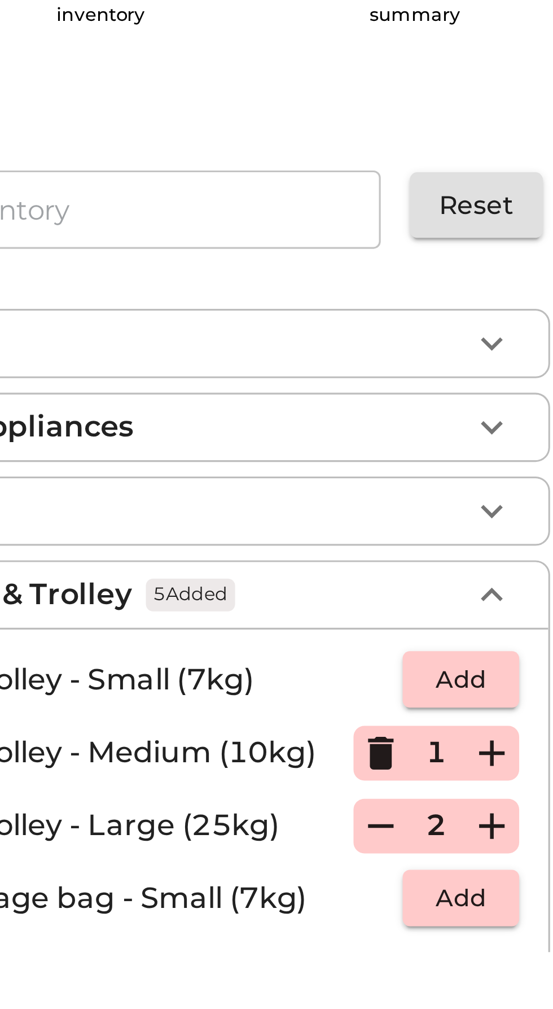
scroll to position [0, 0]
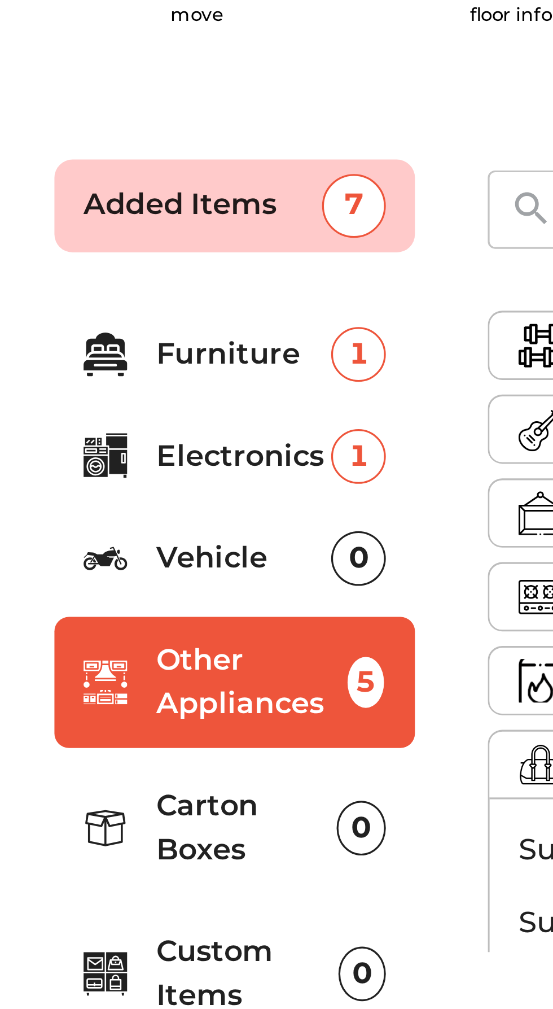
click at [176, 403] on div "0" at bounding box center [181, 403] width 15 height 17
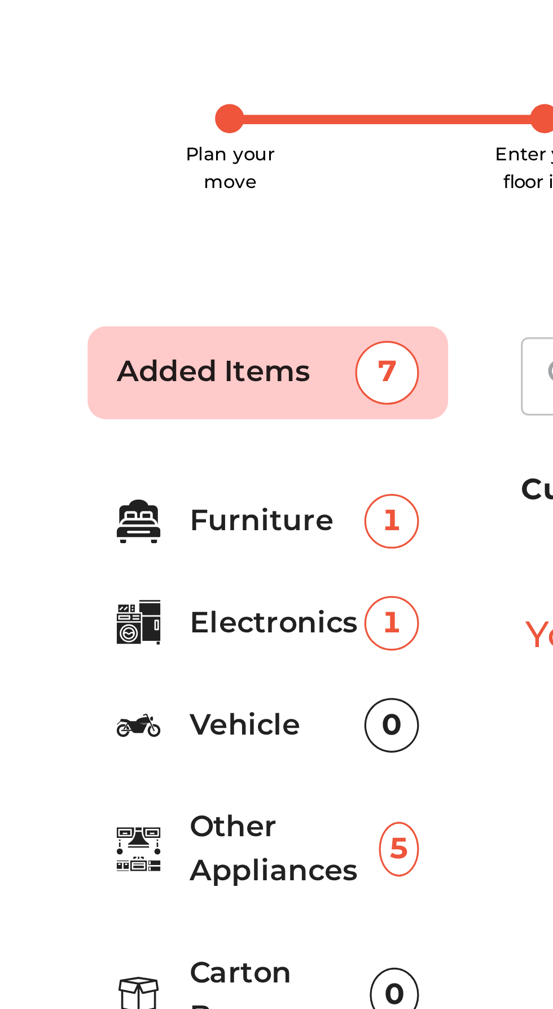
click at [141, 208] on p "Furniture" at bounding box center [145, 212] width 54 height 14
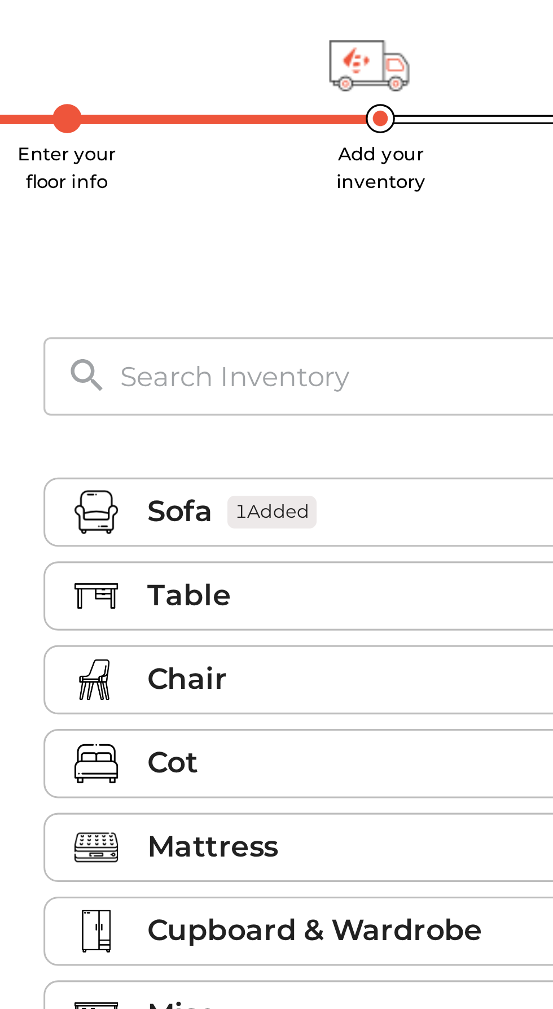
click at [302, 310] on div "Mattress" at bounding box center [345, 313] width 185 height 14
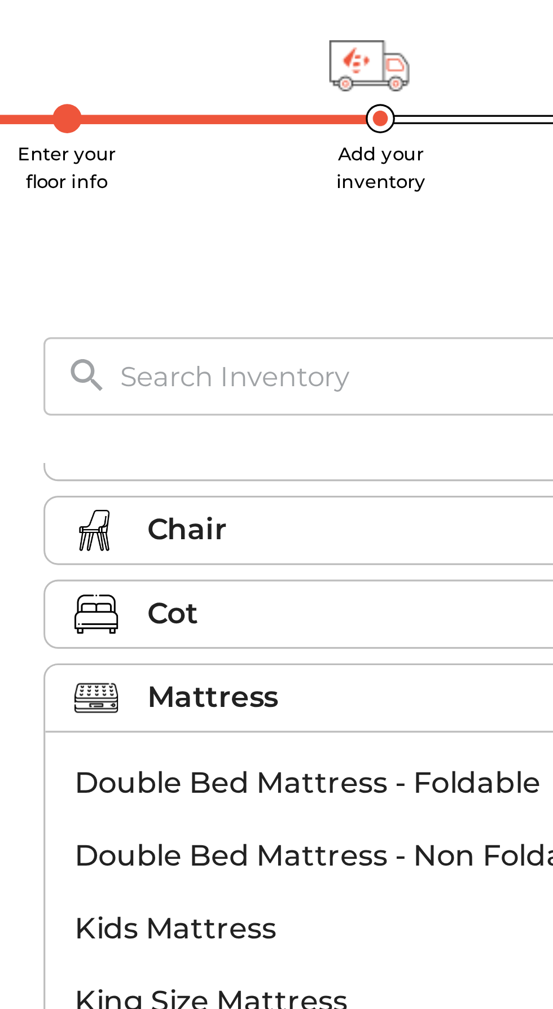
scroll to position [48, 0]
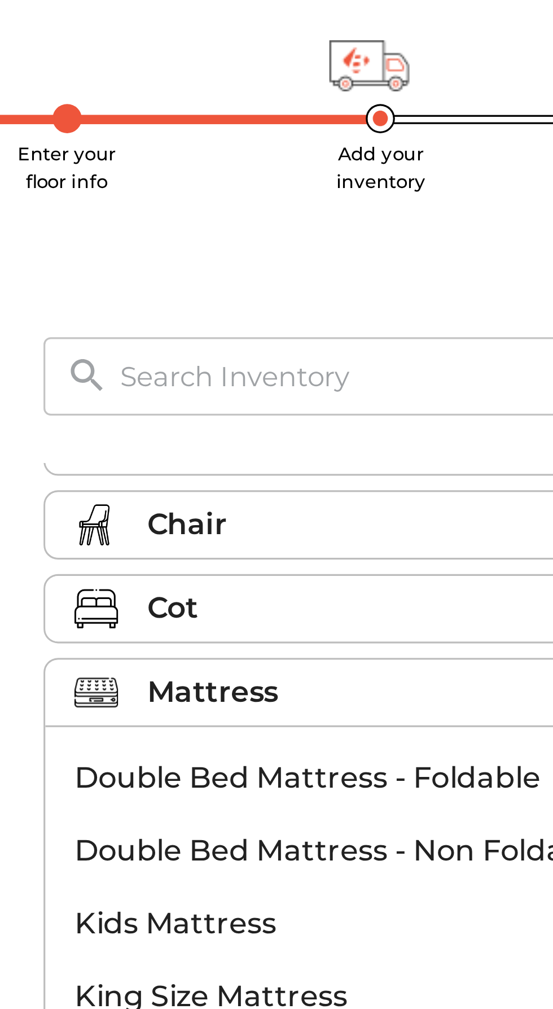
click at [325, 291] on p "Double Bed Mattress - Foldable" at bounding box center [324, 291] width 189 height 14
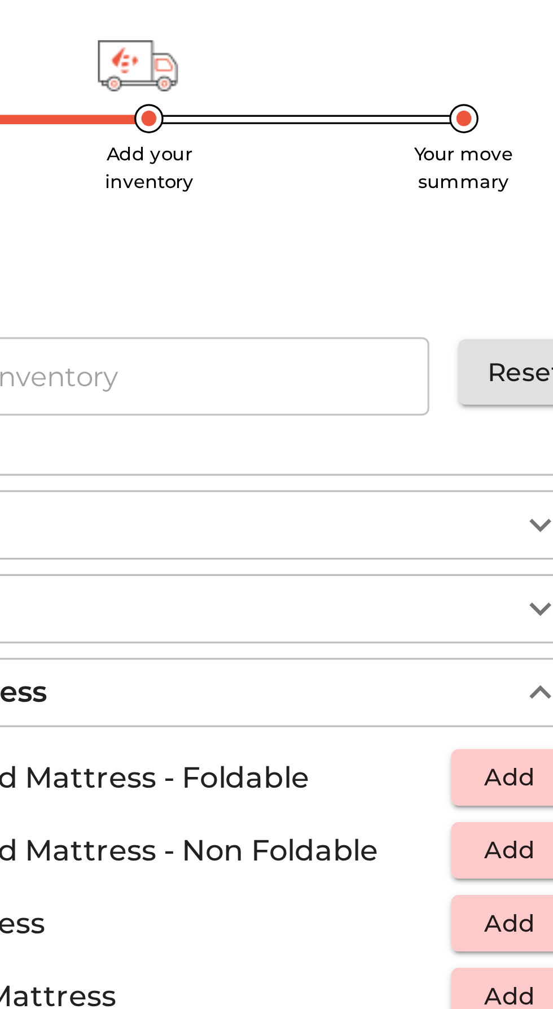
click at [438, 283] on button "Add" at bounding box center [437, 290] width 36 height 17
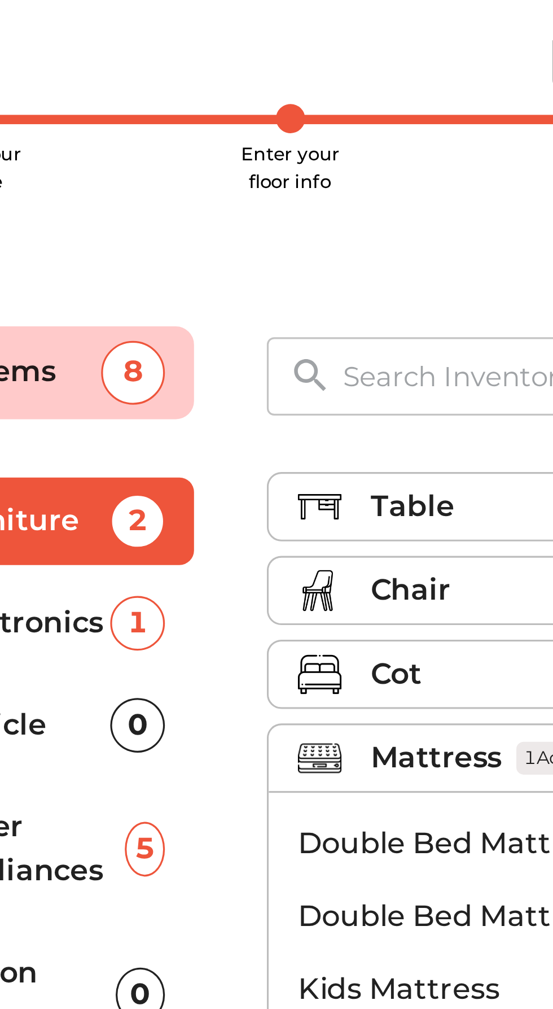
scroll to position [9, 0]
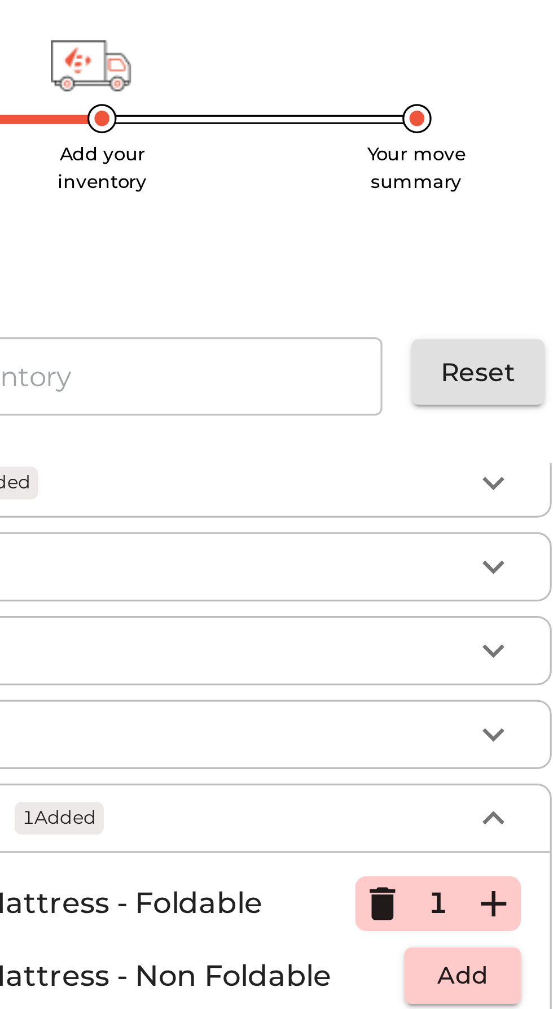
click at [447, 276] on icon "button" at bounding box center [447, 278] width 14 height 14
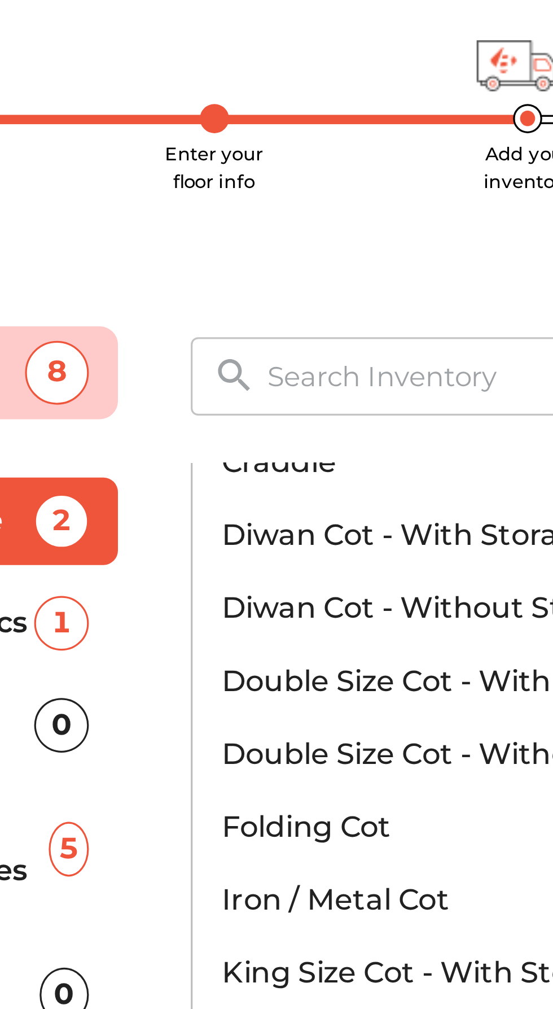
scroll to position [167, 0]
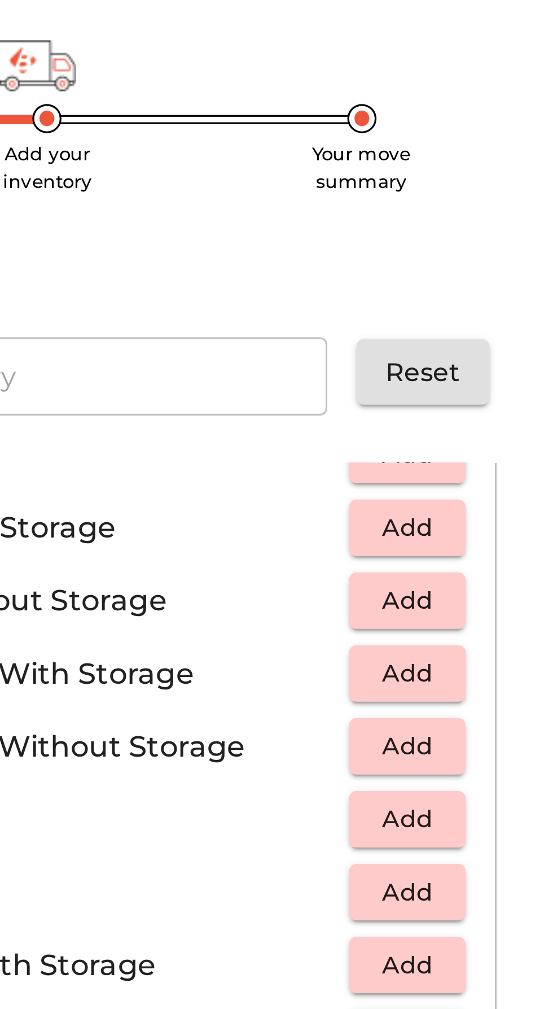
click at [442, 257] on span "Add" at bounding box center [436, 258] width 25 height 13
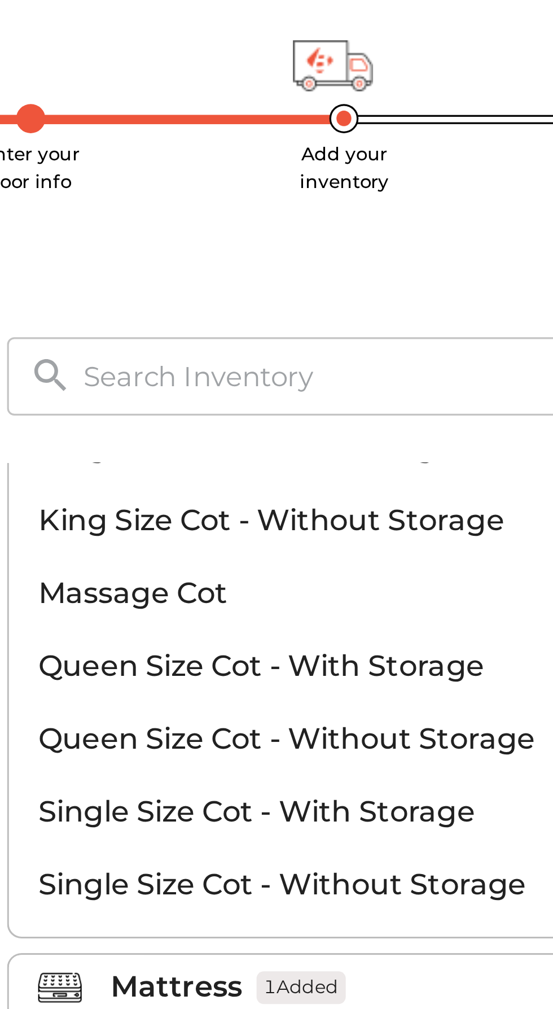
scroll to position [357, 0]
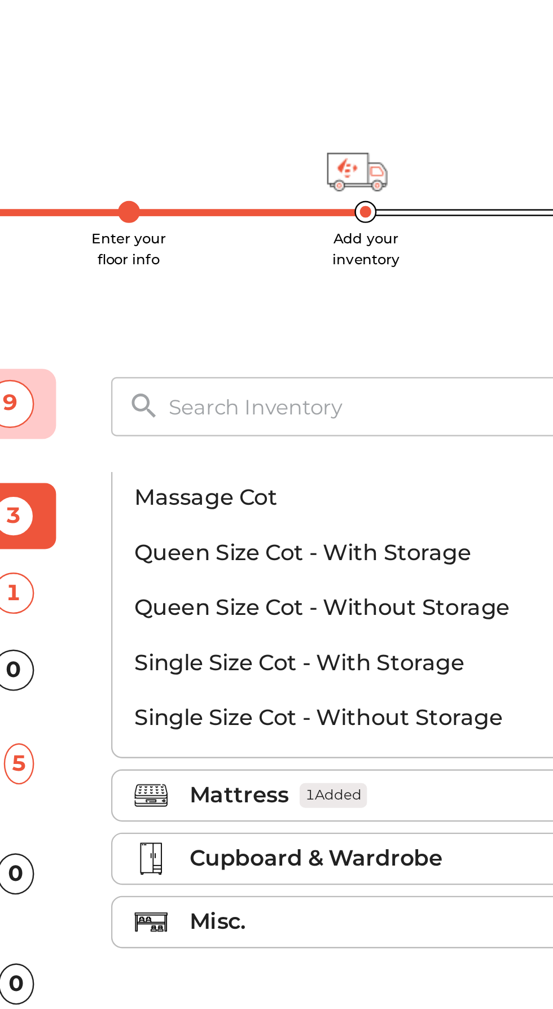
click at [344, 349] on p "Cupboard & Wardrobe" at bounding box center [305, 352] width 104 height 14
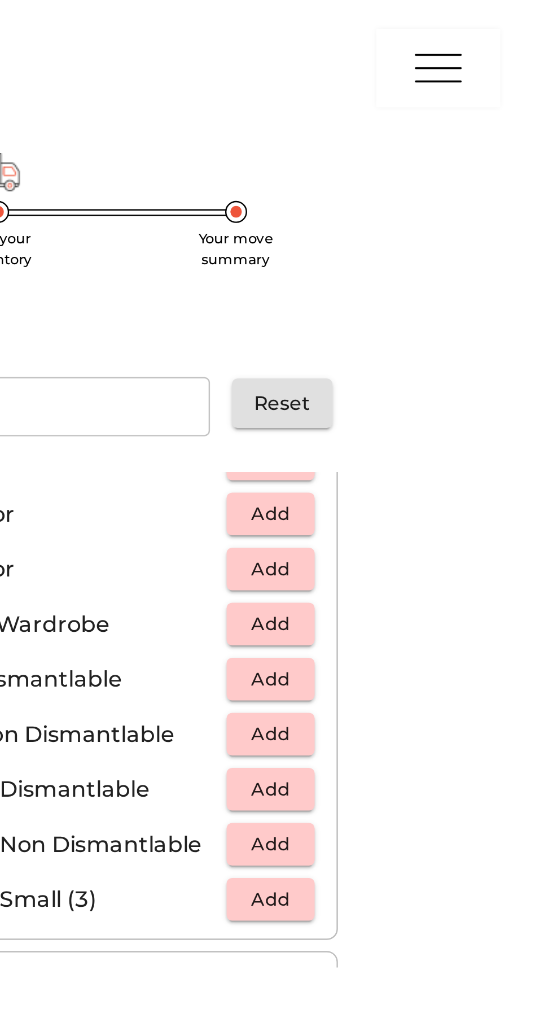
click at [443, 208] on span "Add" at bounding box center [436, 210] width 25 height 13
click at [517, 338] on main "Plan your move Enter your floor info Add your inventory Your move summary Added…" at bounding box center [276, 279] width 553 height 402
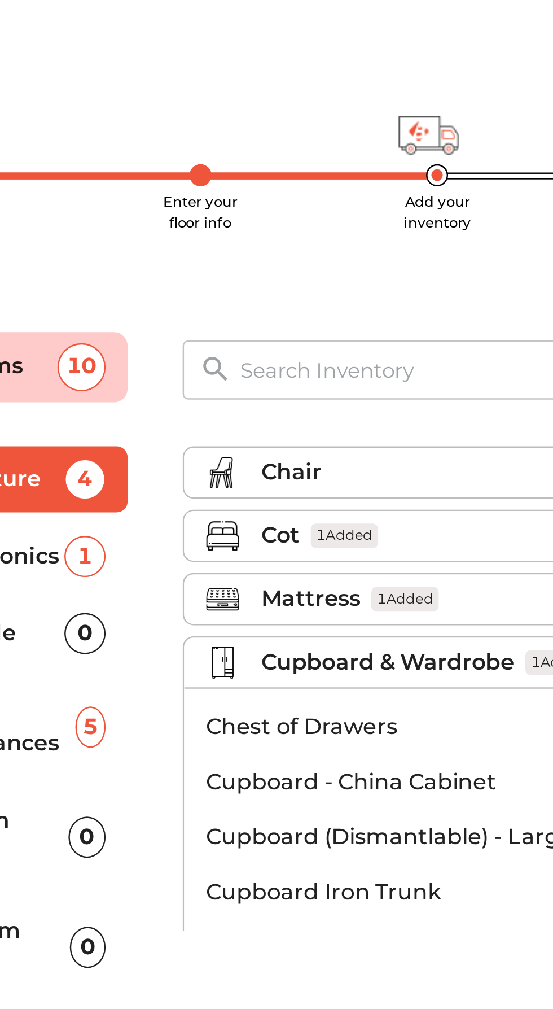
scroll to position [0, 0]
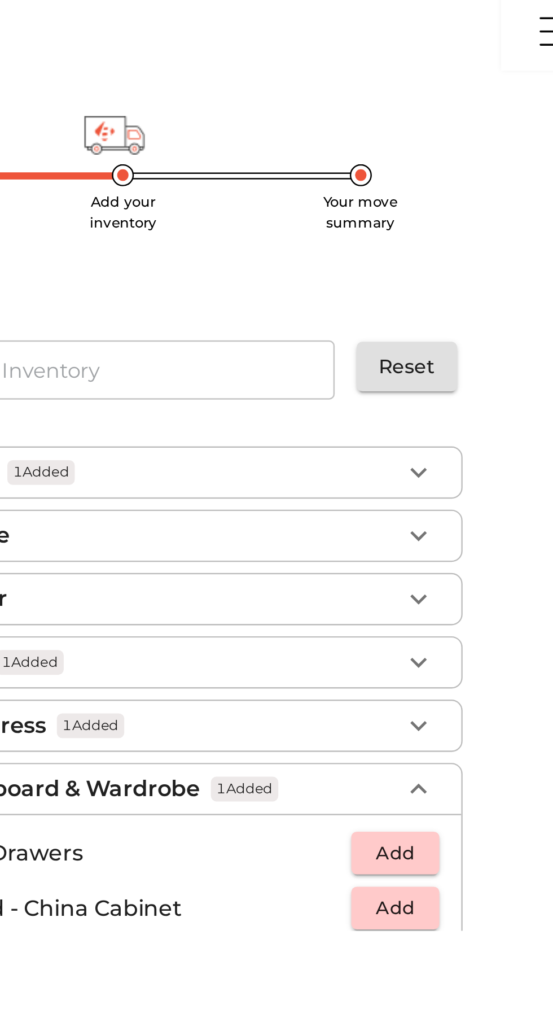
click at [446, 208] on icon "button" at bounding box center [447, 209] width 14 height 14
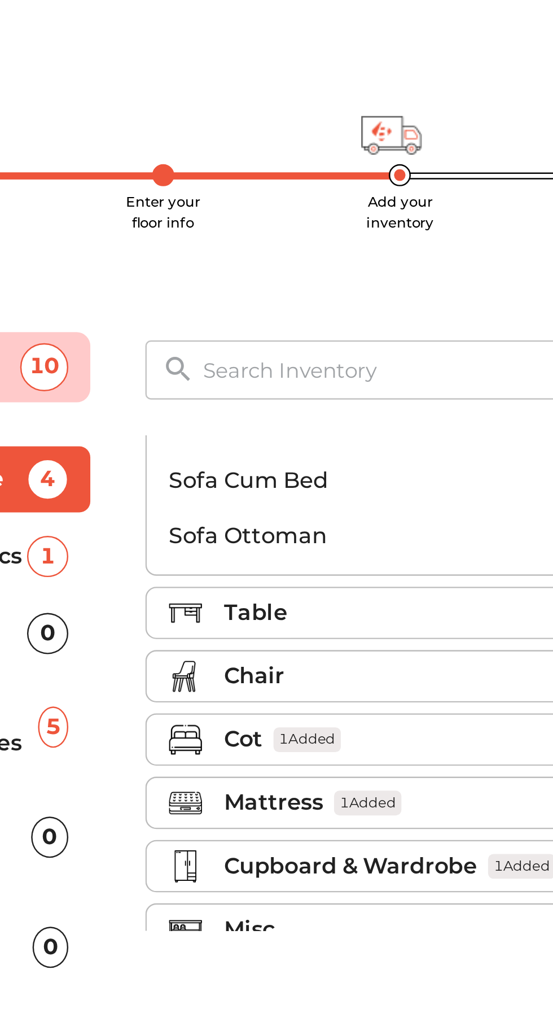
scroll to position [321, 0]
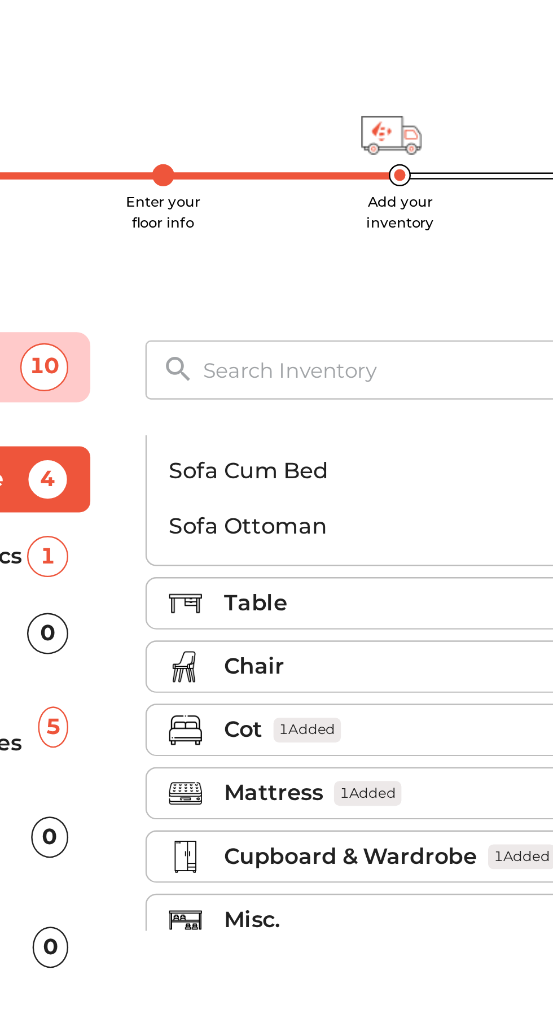
click at [315, 259] on div "Table" at bounding box center [345, 263] width 185 height 14
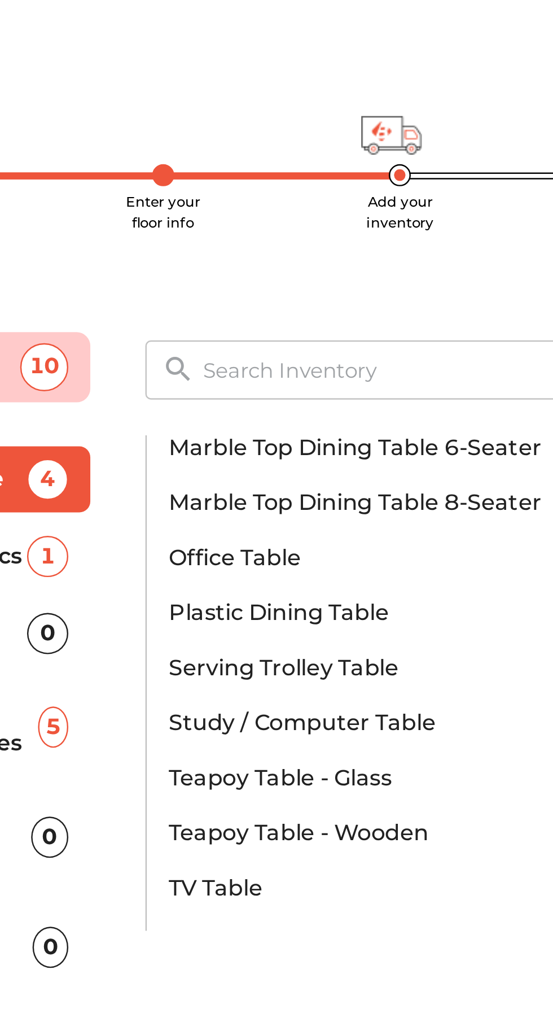
scroll to position [560, 0]
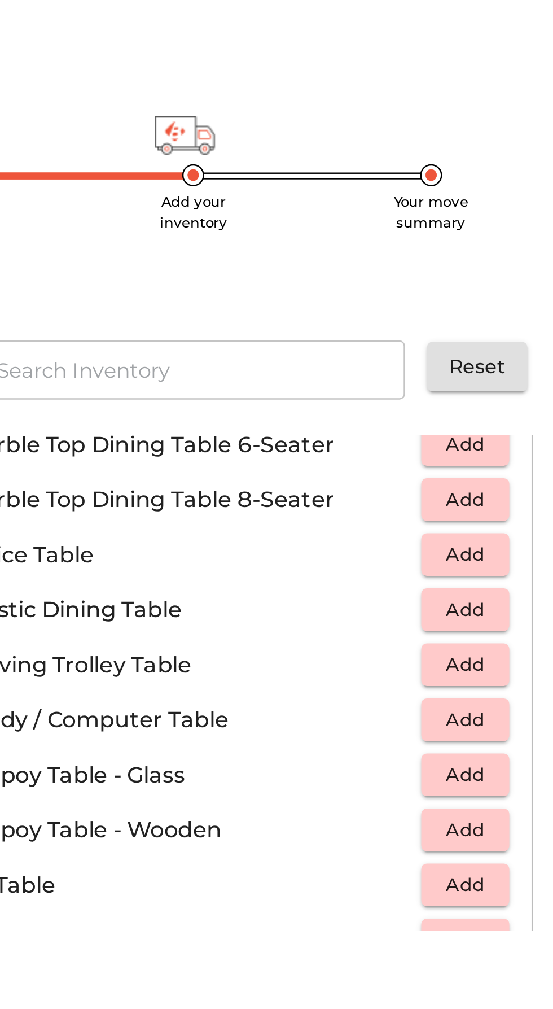
click at [442, 356] on span "Add" at bounding box center [436, 355] width 25 height 13
click at [385, 391] on li "Wooden Computer Table Add" at bounding box center [342, 400] width 243 height 23
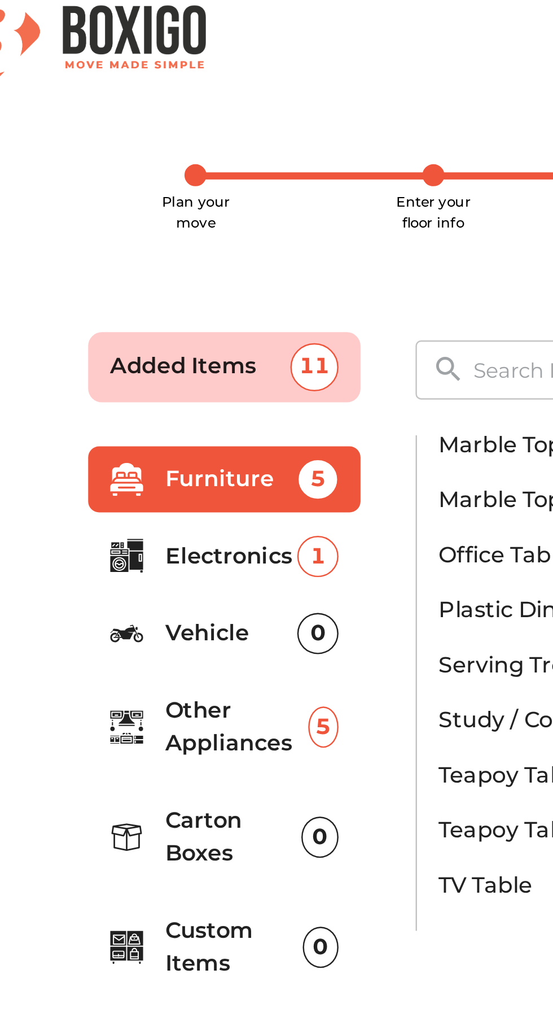
click at [152, 242] on p "Electronics" at bounding box center [145, 243] width 54 height 14
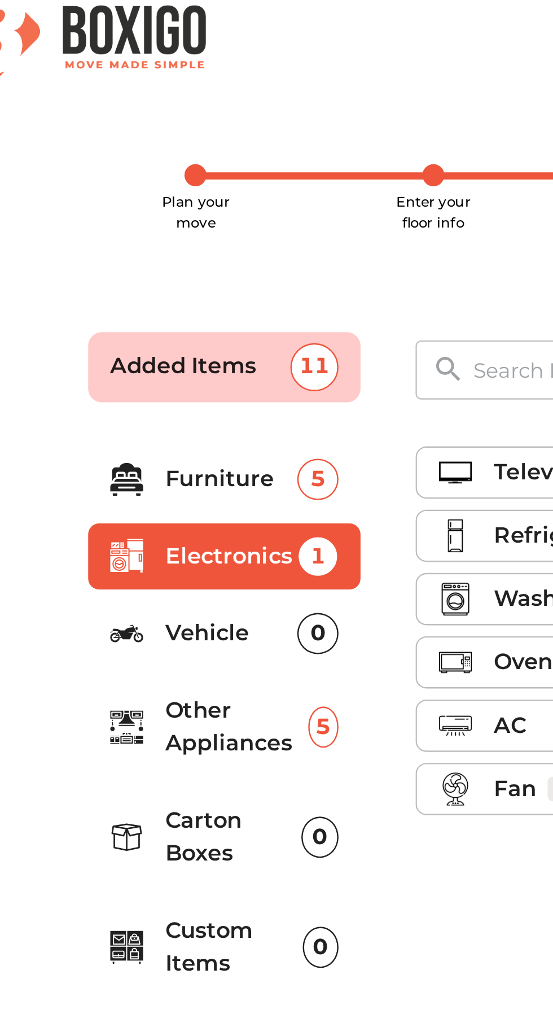
scroll to position [0, 0]
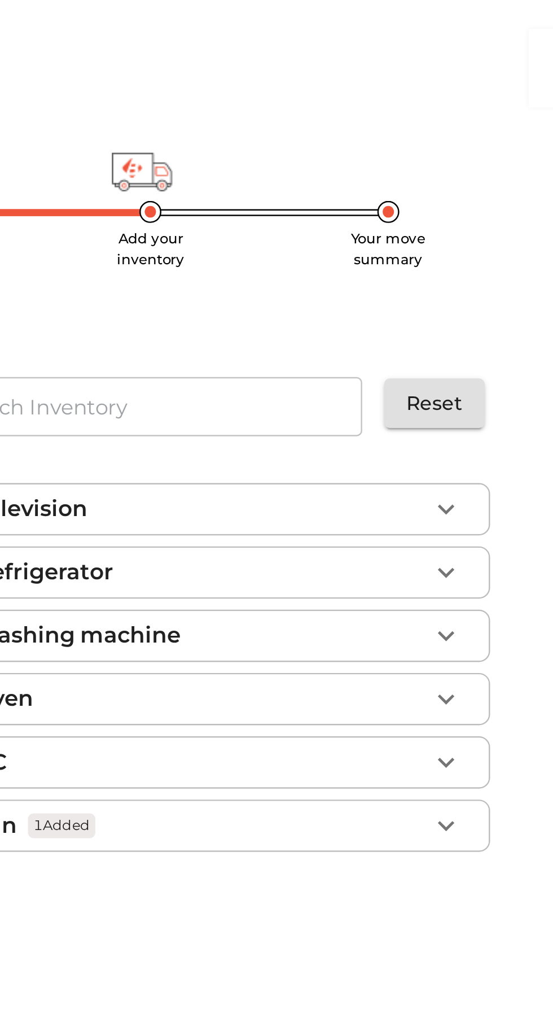
click at [448, 233] on icon "button" at bounding box center [447, 235] width 14 height 14
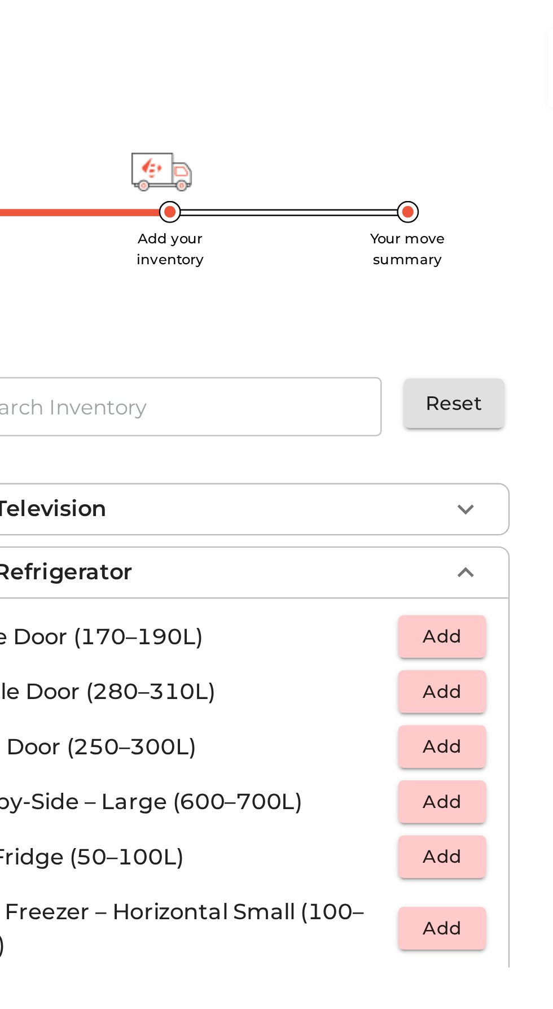
click at [446, 279] on span "Add" at bounding box center [436, 283] width 25 height 13
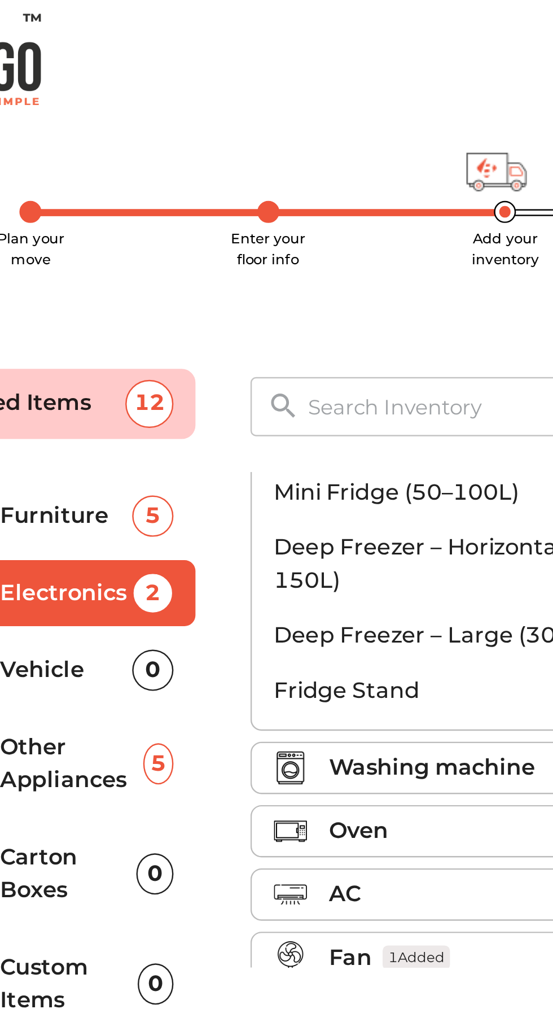
scroll to position [164, 0]
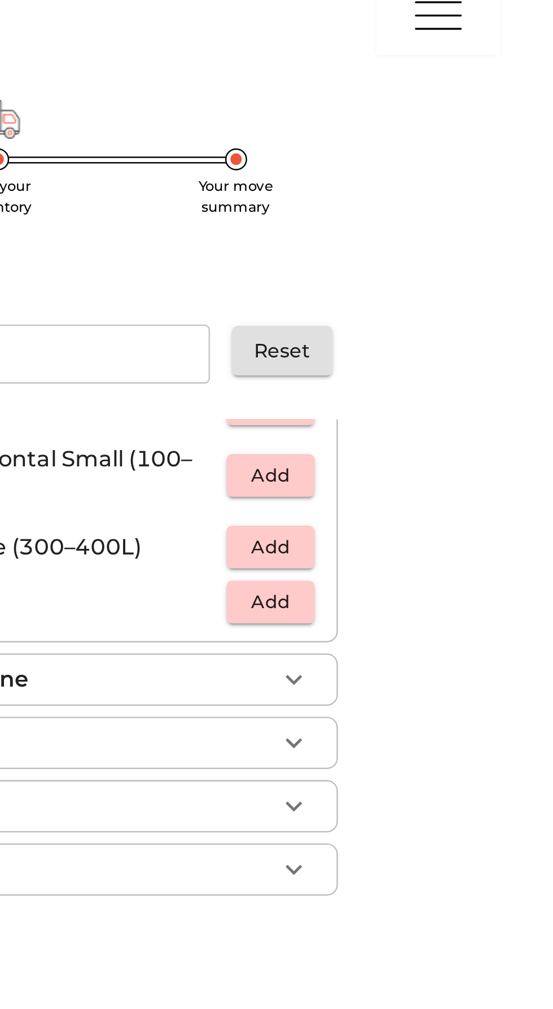
click at [437, 414] on div "Television Refrigerator 1 Added Single Door (170–190L) Add Double Door (280–310…" at bounding box center [343, 313] width 269 height 262
click at [436, 457] on span "Summary" at bounding box center [431, 459] width 53 height 14
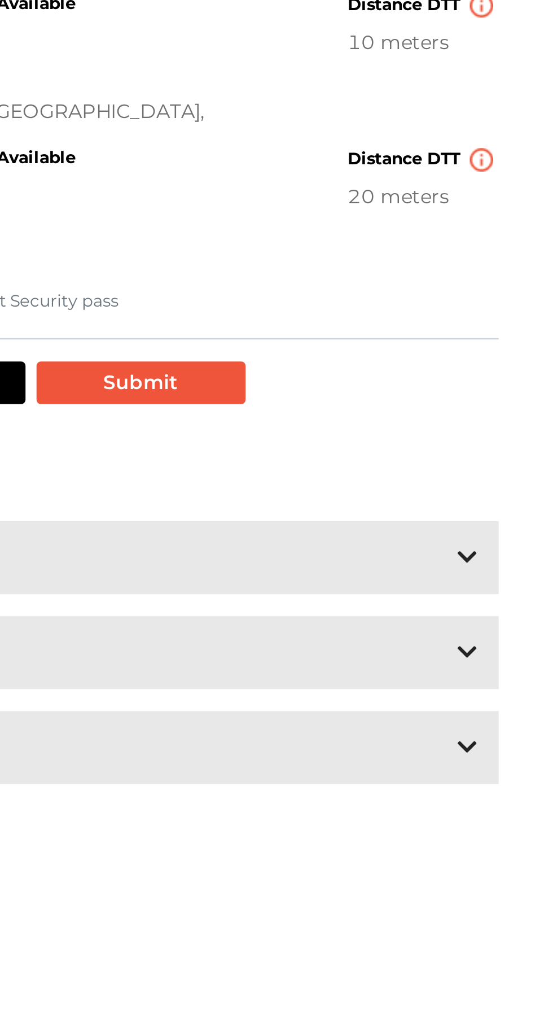
click at [459, 546] on icon at bounding box center [458, 542] width 8 height 9
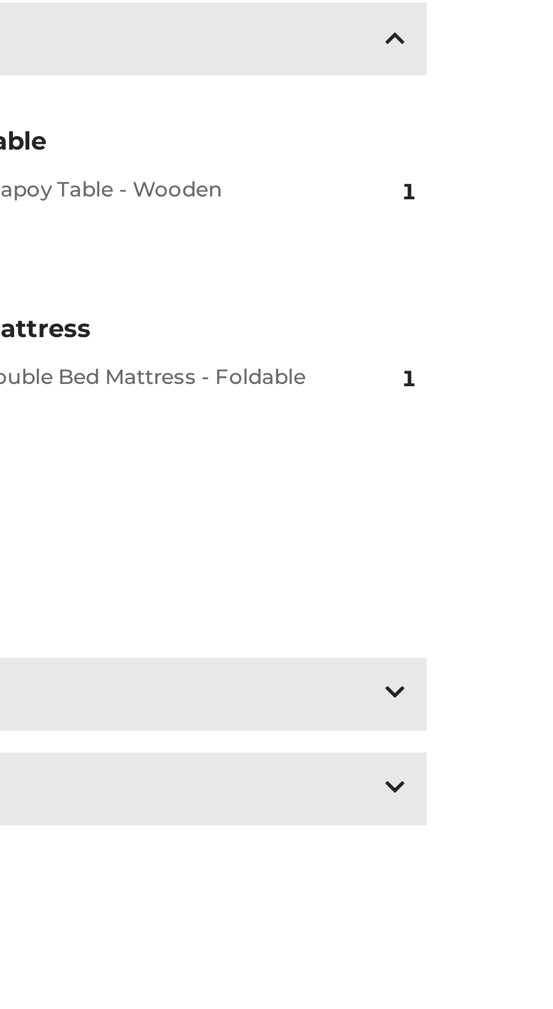
click at [464, 808] on div "Electronics 2" at bounding box center [276, 812] width 389 height 30
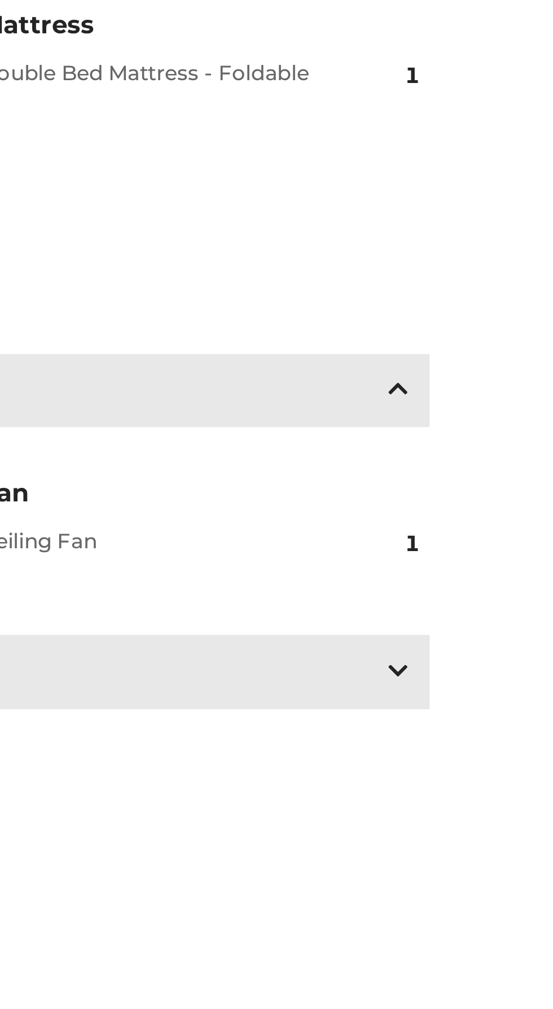
click at [461, 928] on icon at bounding box center [458, 926] width 8 height 9
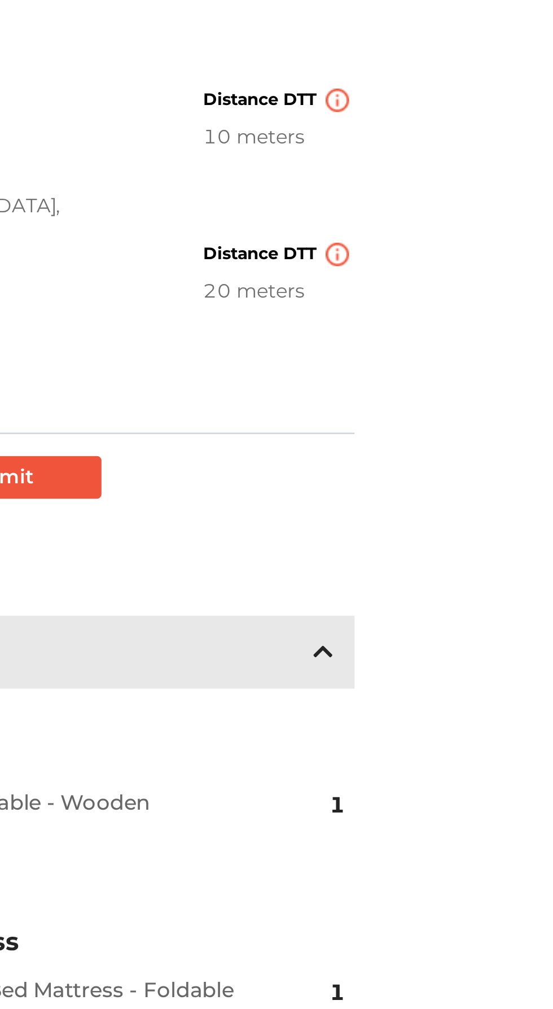
scroll to position [108, 0]
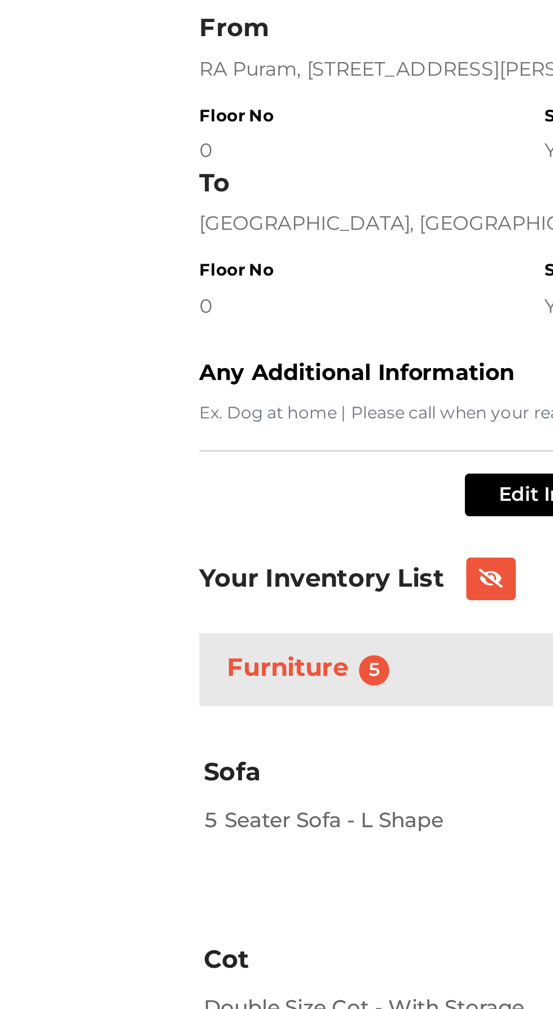
click at [141, 395] on h3 "Your Inventory List" at bounding box center [132, 398] width 100 height 12
click at [208, 393] on button at bounding box center [201, 397] width 20 height 17
click at [204, 397] on icon at bounding box center [200, 398] width 9 height 6
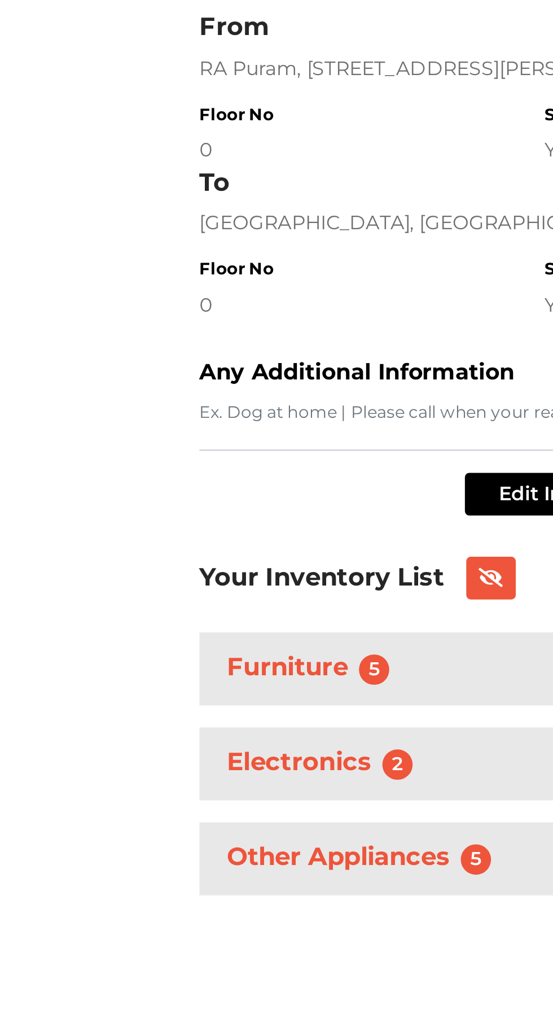
click at [157, 623] on h3 "Other Appliances 5" at bounding box center [149, 620] width 117 height 17
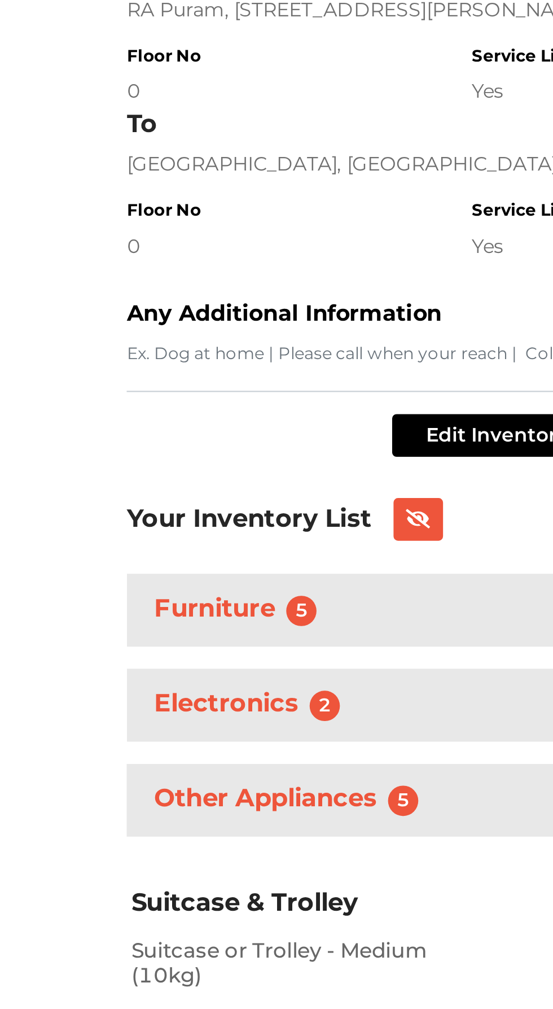
click at [176, 578] on div "Electronics 2" at bounding box center [276, 582] width 389 height 30
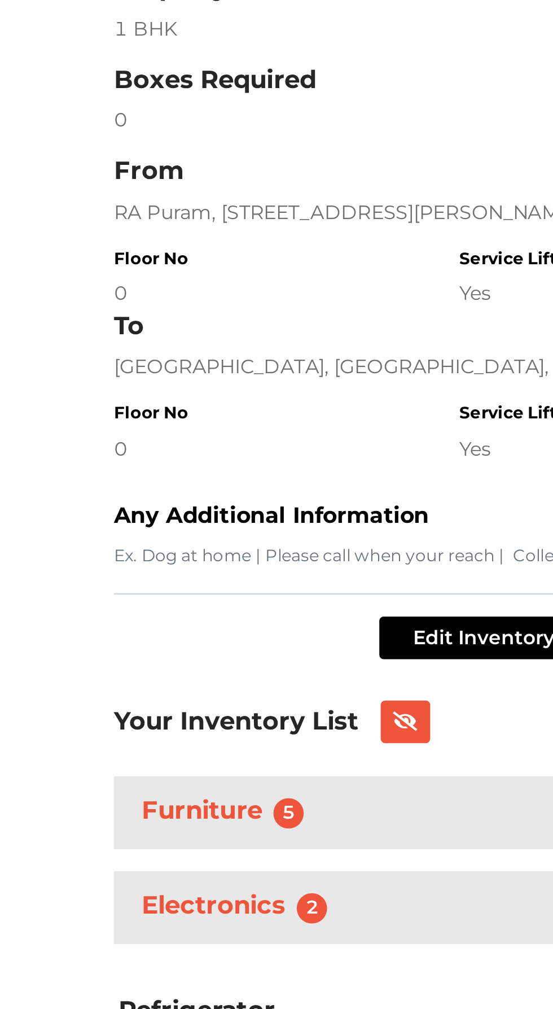
click at [155, 541] on span "5" at bounding box center [153, 543] width 12 height 12
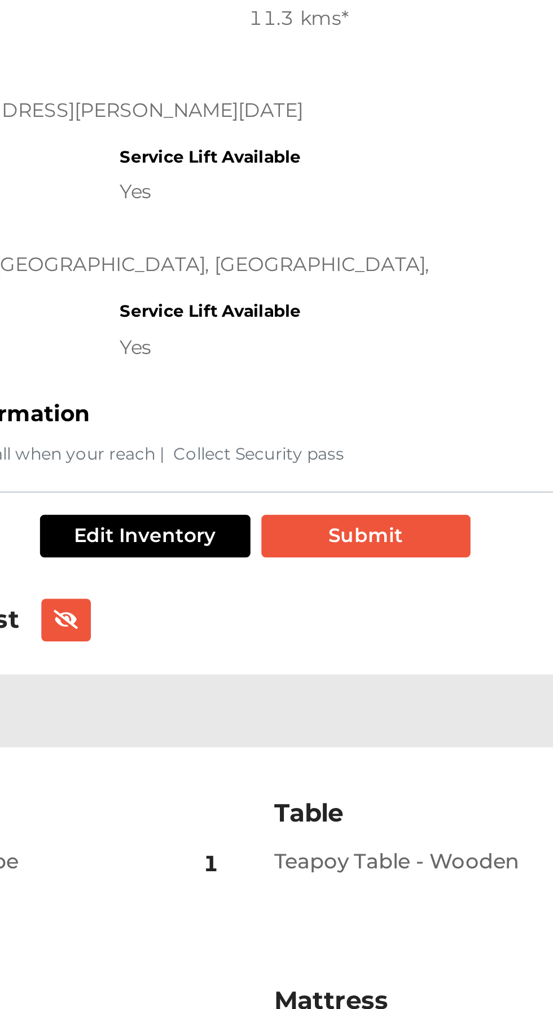
scroll to position [103, 0]
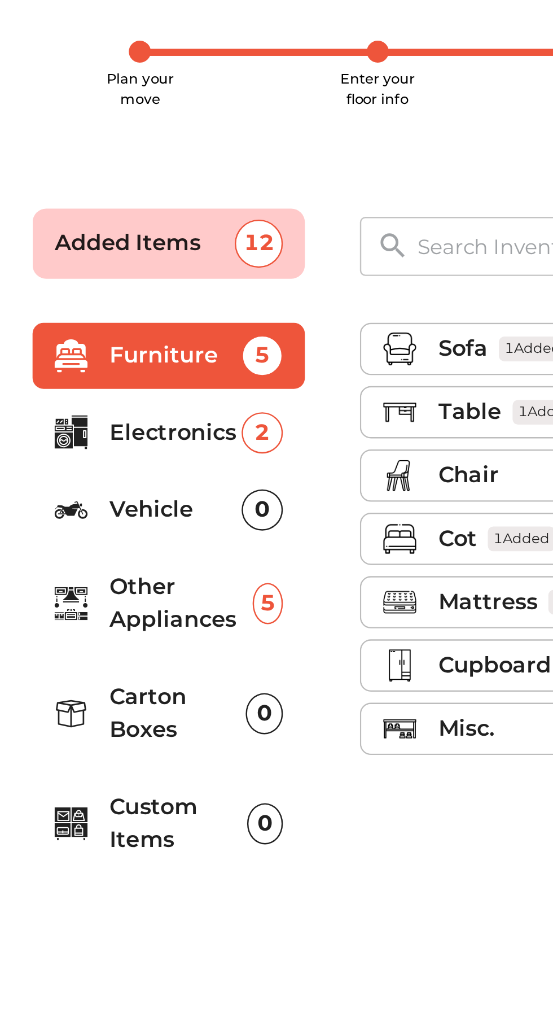
click at [135, 312] on p "Other Appliances" at bounding box center [147, 313] width 59 height 27
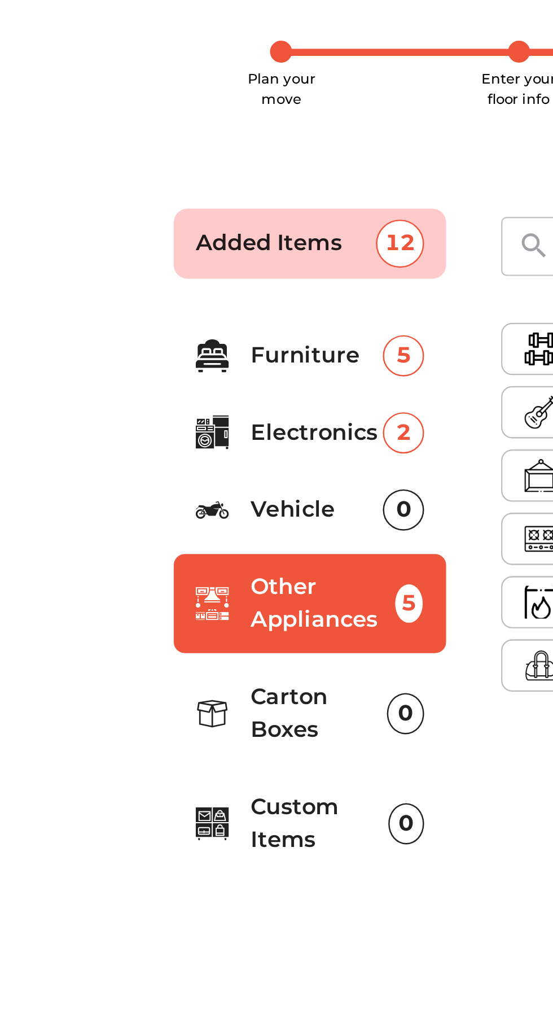
click at [139, 400] on p "Custom Items" at bounding box center [146, 403] width 56 height 27
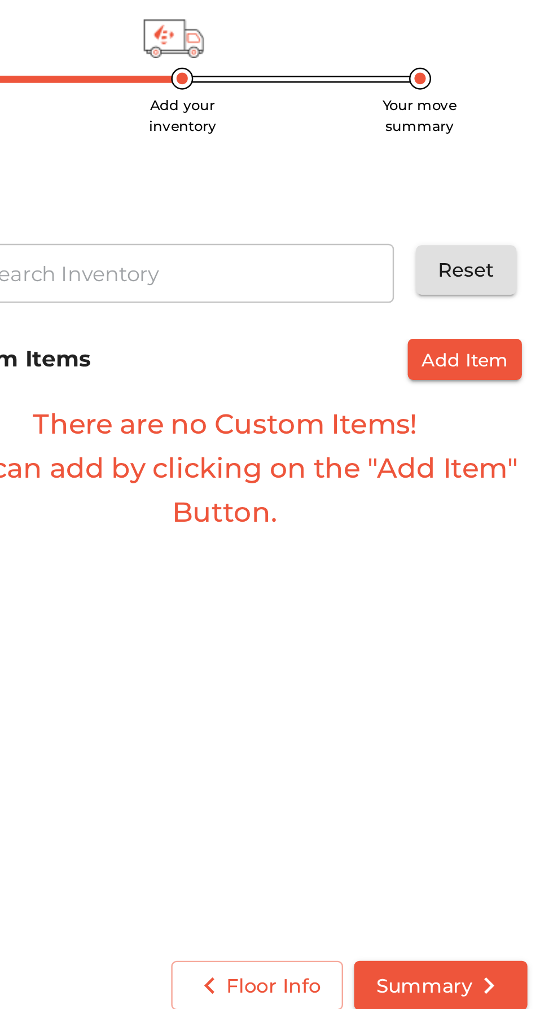
click at [443, 205] on span "Add Item" at bounding box center [441, 202] width 36 height 13
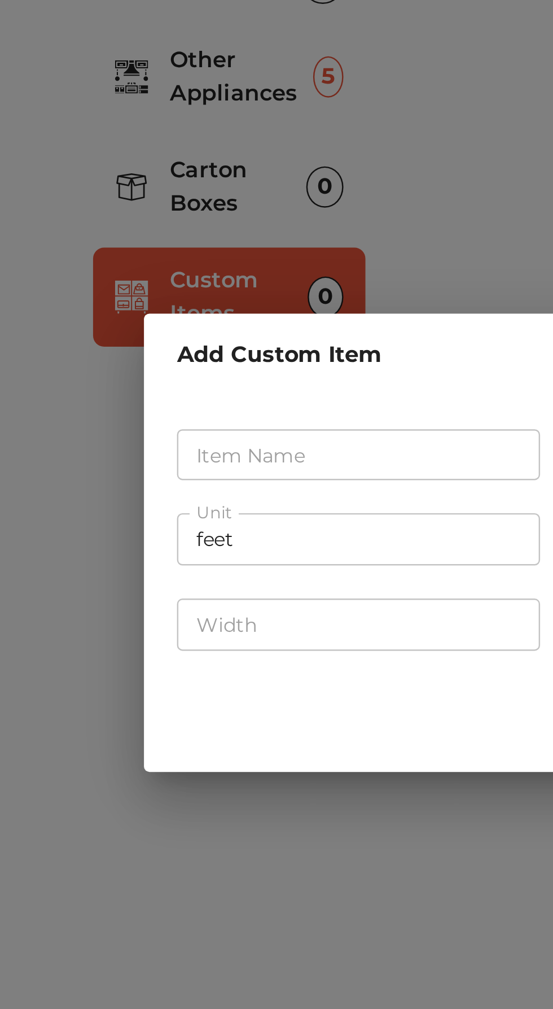
click at [170, 479] on input "text" at bounding box center [195, 468] width 149 height 21
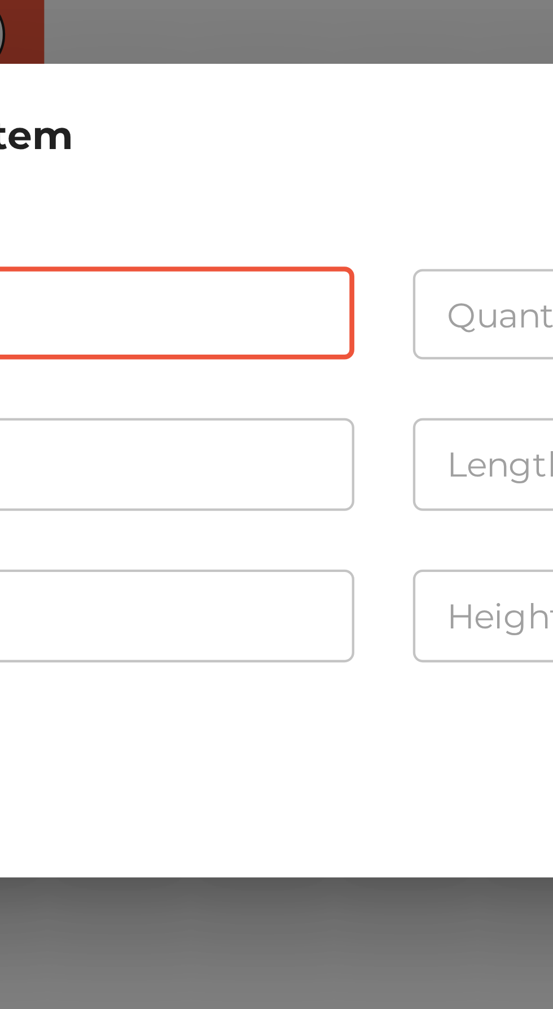
type input "Home Inverter"
click at [302, 465] on input "number" at bounding box center [357, 468] width 149 height 21
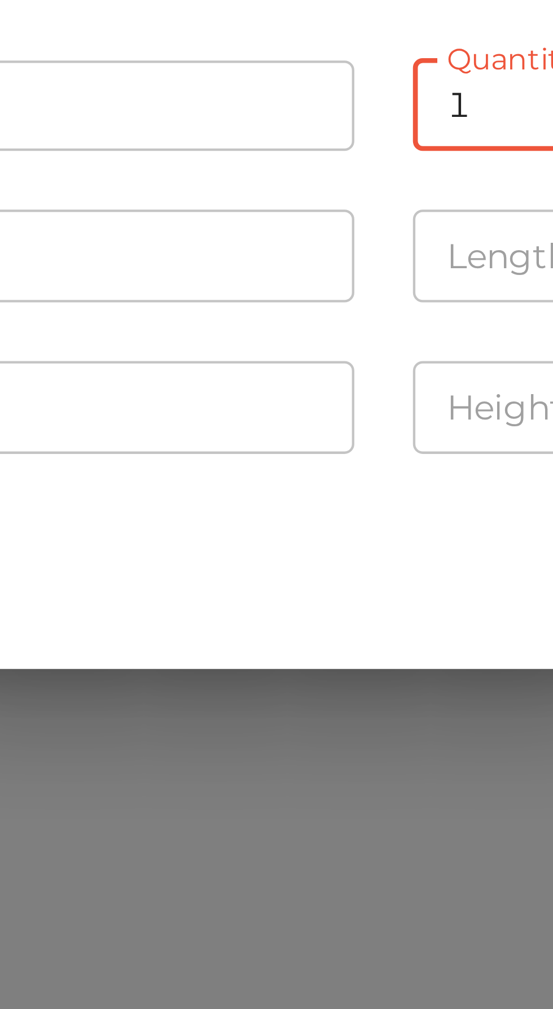
type input "1"
click at [249, 505] on input "feet" at bounding box center [195, 502] width 149 height 21
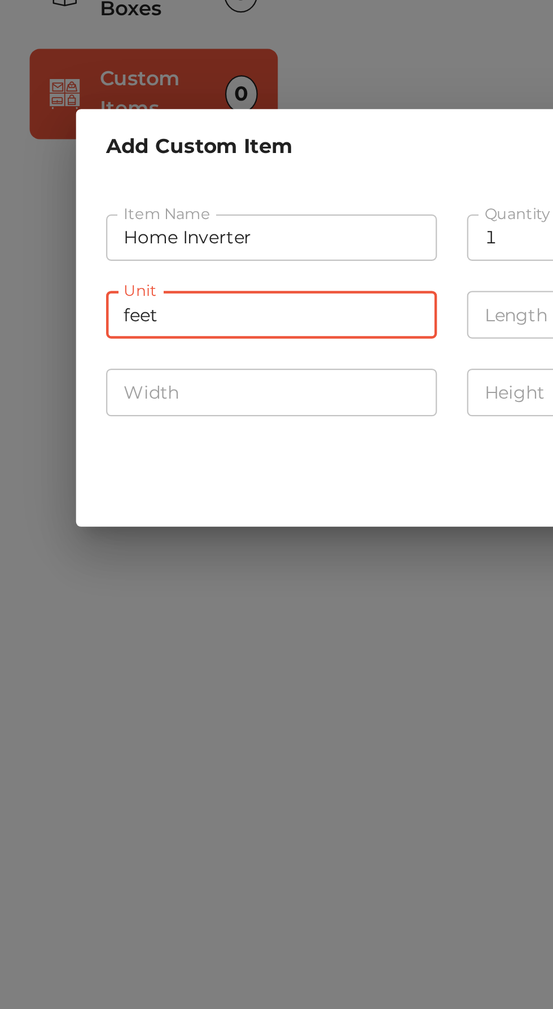
click at [160, 509] on input "feet" at bounding box center [195, 502] width 149 height 21
click at [153, 499] on input "feet" at bounding box center [195, 502] width 149 height 21
click at [144, 509] on input "feet" at bounding box center [195, 502] width 149 height 21
click at [174, 503] on input "feet" at bounding box center [195, 502] width 149 height 21
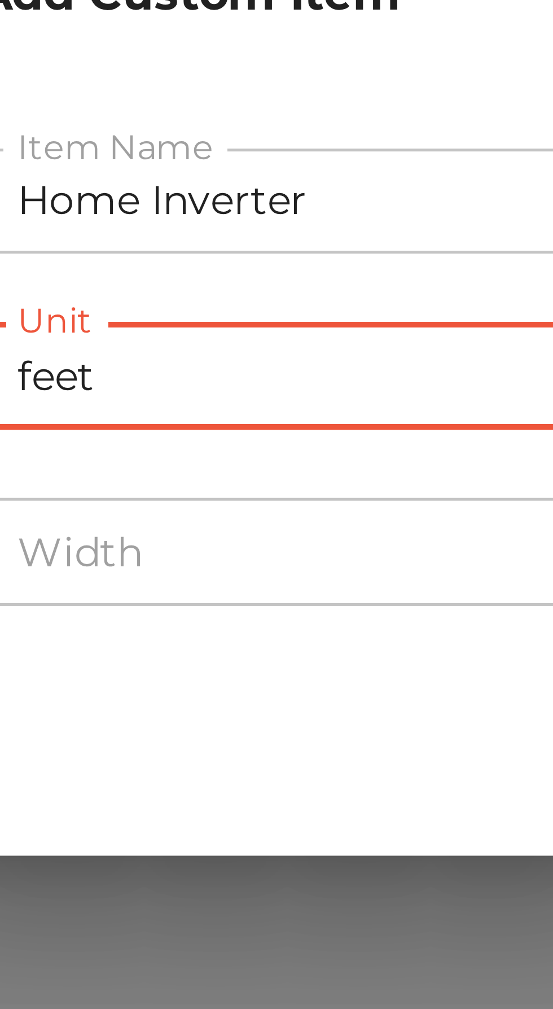
click at [147, 503] on input "feet" at bounding box center [195, 502] width 149 height 21
click at [152, 503] on input "feet" at bounding box center [195, 502] width 149 height 21
click at [172, 538] on input "number" at bounding box center [195, 537] width 149 height 21
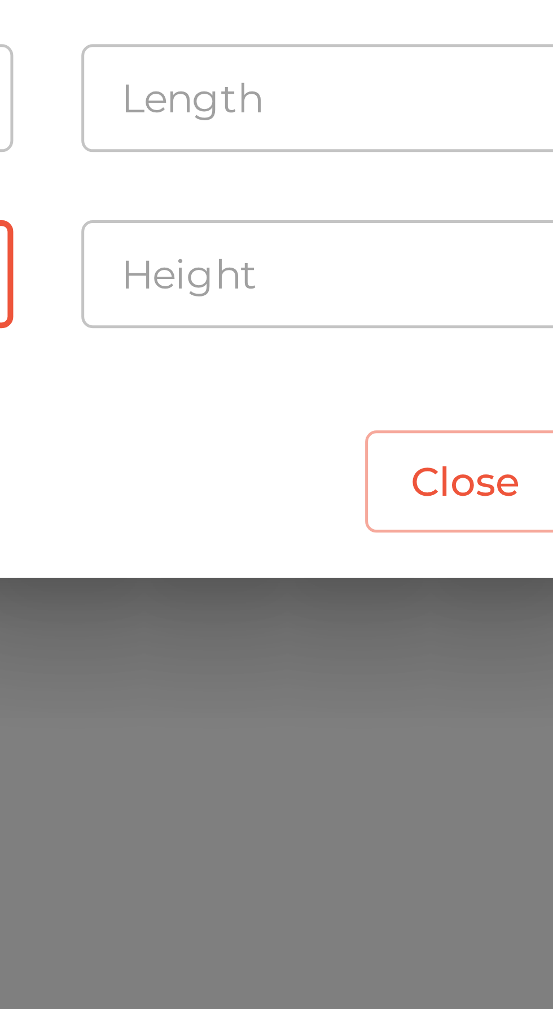
type input "2"
click at [314, 540] on input "number" at bounding box center [357, 537] width 149 height 21
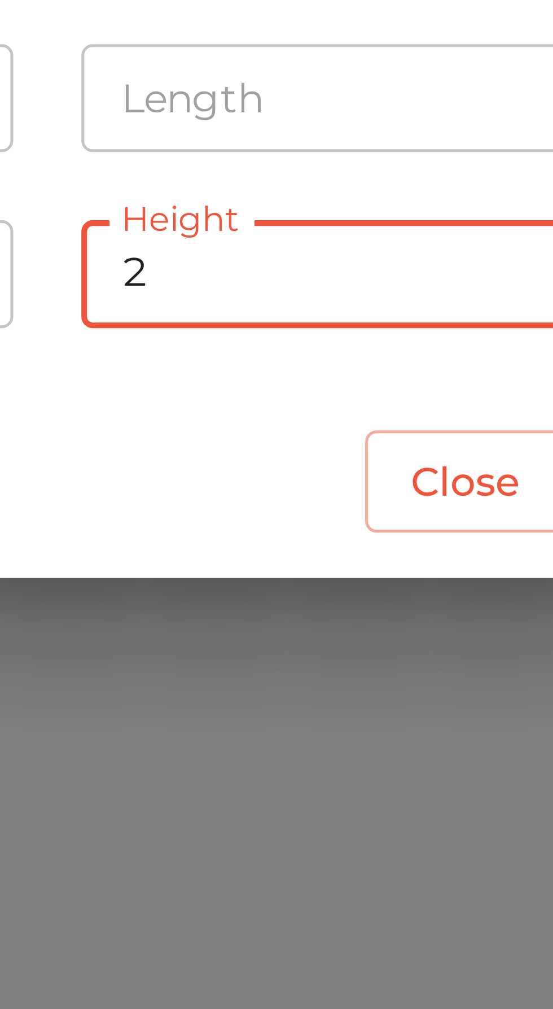
type input "2"
click at [313, 500] on input "number" at bounding box center [357, 502] width 149 height 21
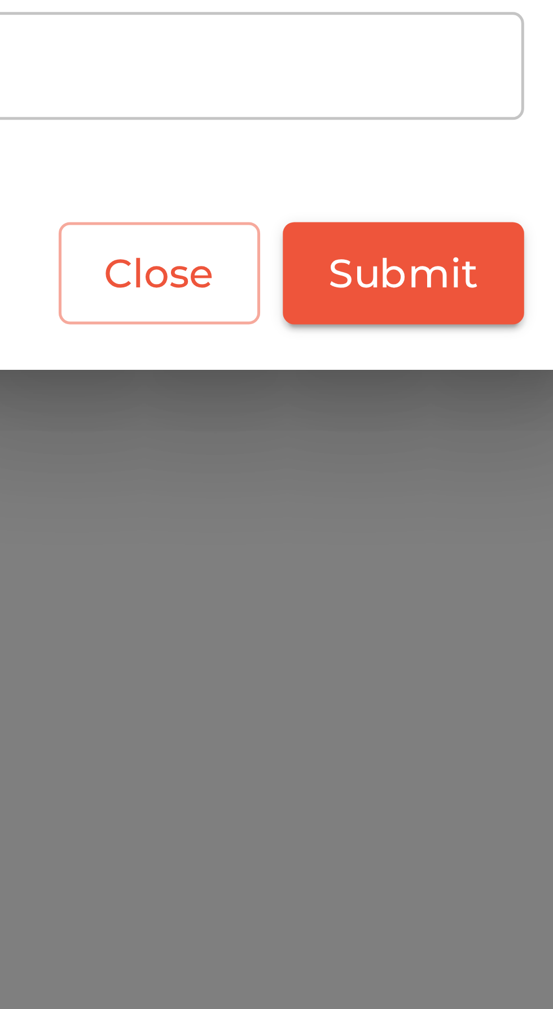
type input "2"
click at [408, 580] on span "Submit" at bounding box center [408, 579] width 30 height 14
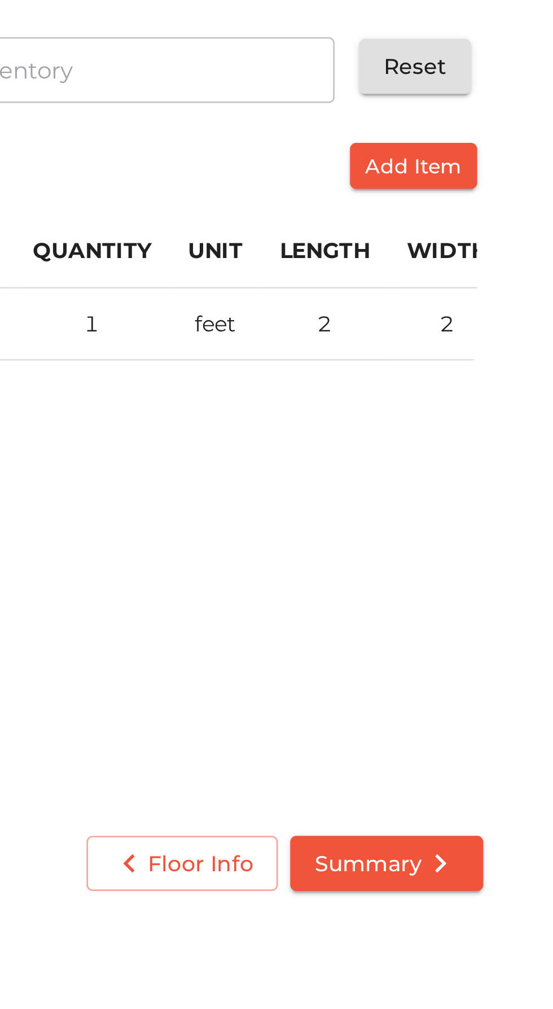
click at [440, 452] on button "Summary" at bounding box center [431, 459] width 71 height 21
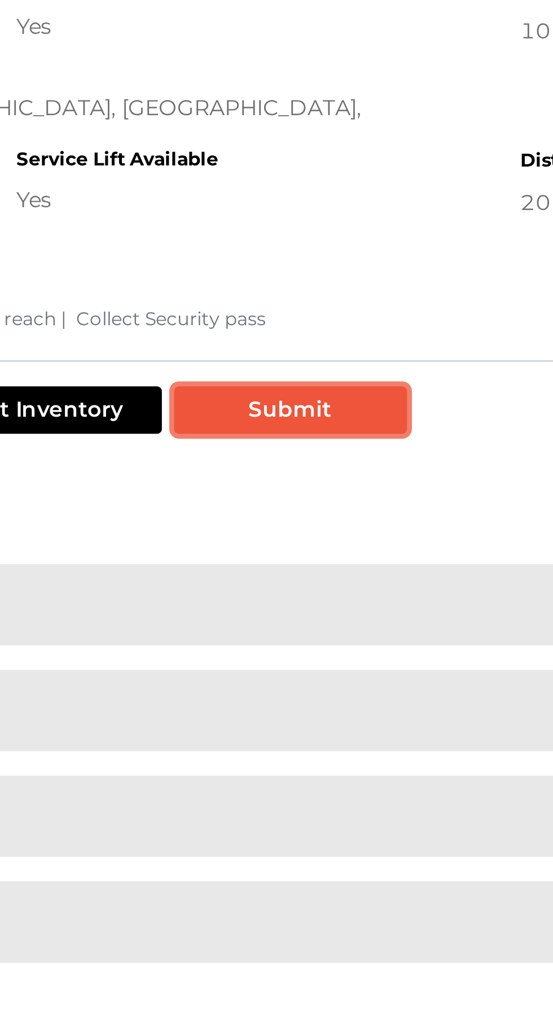
click at [330, 475] on button "Submit" at bounding box center [325, 471] width 86 height 17
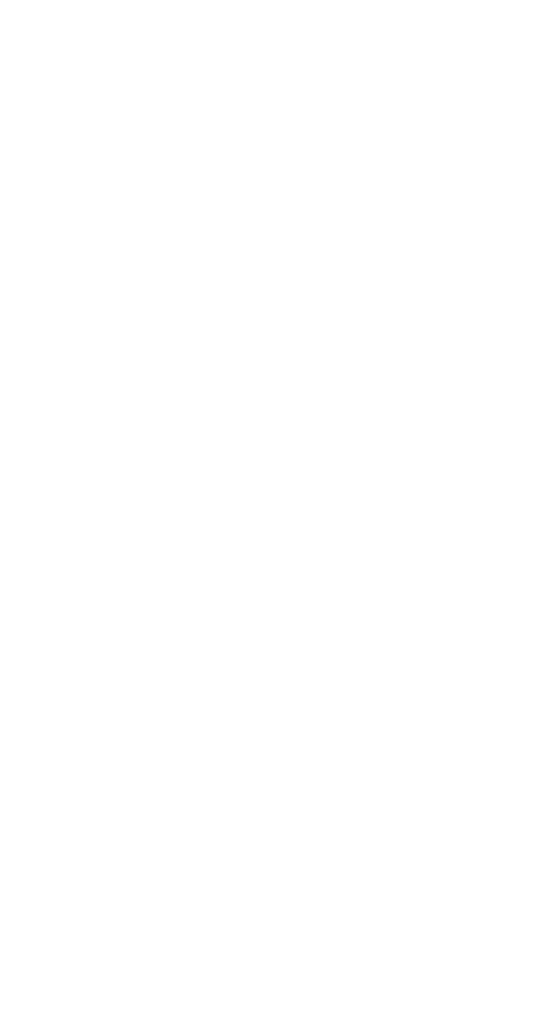
scroll to position [17, 0]
